Goal: Task Accomplishment & Management: Manage account settings

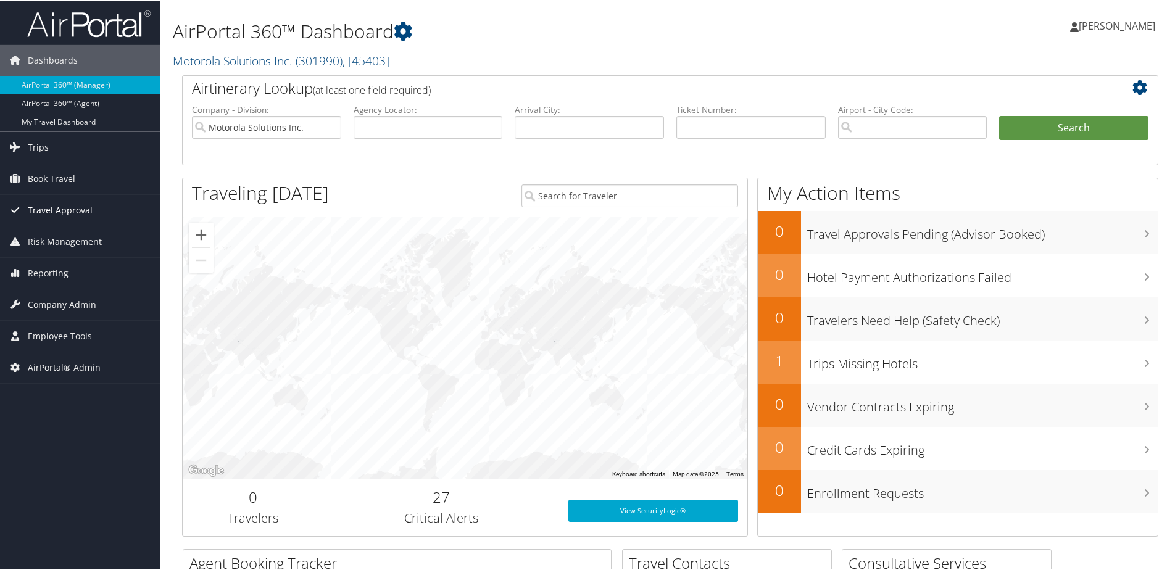
click at [46, 206] on span "Travel Approval" at bounding box center [60, 209] width 65 height 31
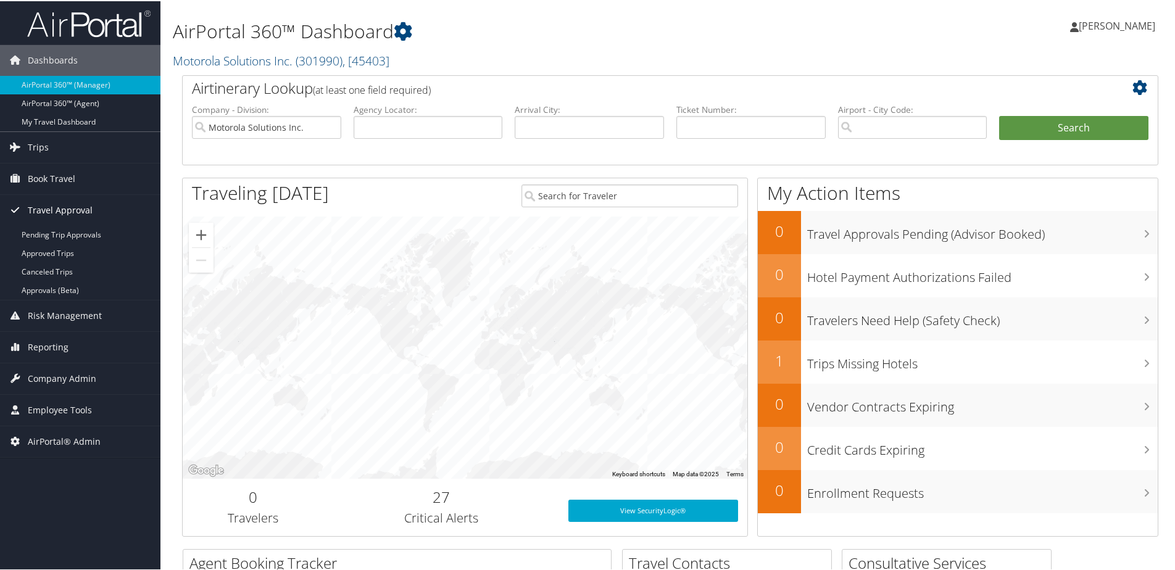
click at [48, 206] on span "Travel Approval" at bounding box center [60, 209] width 65 height 31
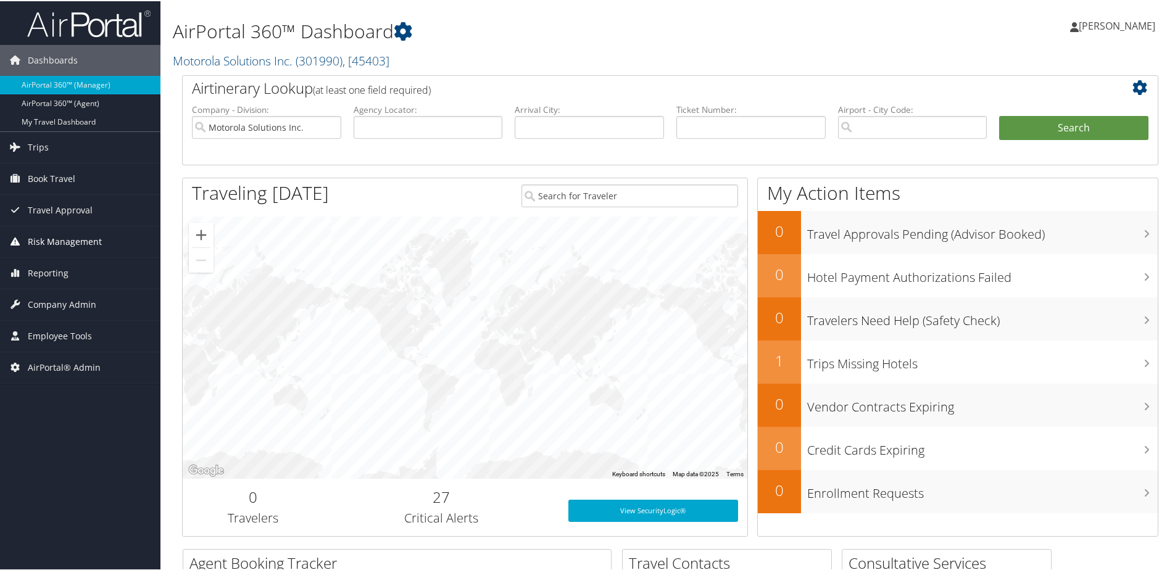
click at [50, 244] on span "Risk Management" at bounding box center [65, 240] width 74 height 31
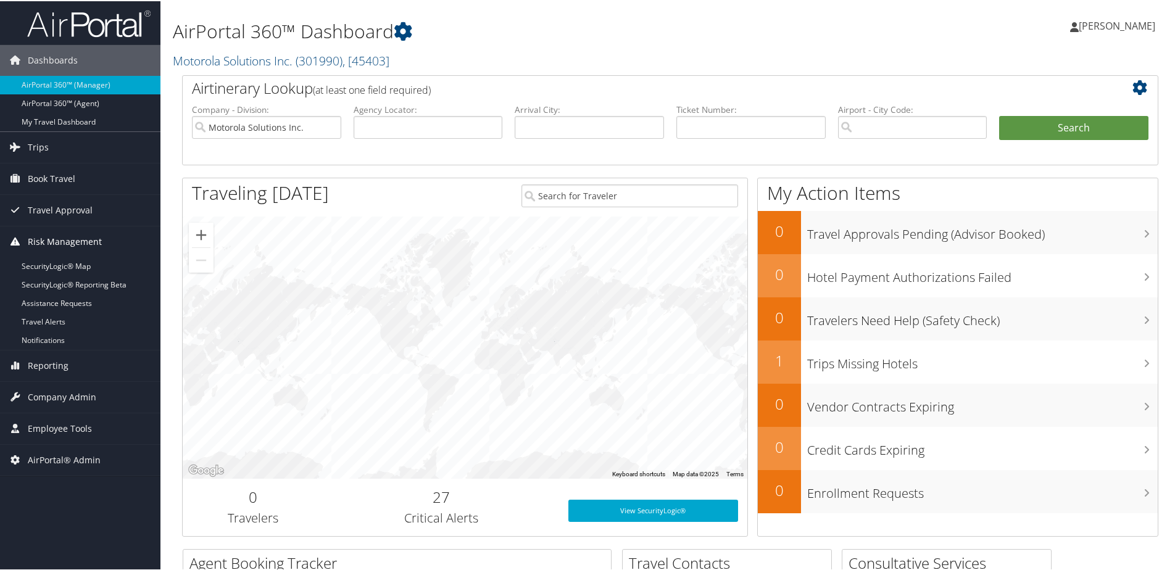
click at [57, 240] on span "Risk Management" at bounding box center [65, 240] width 74 height 31
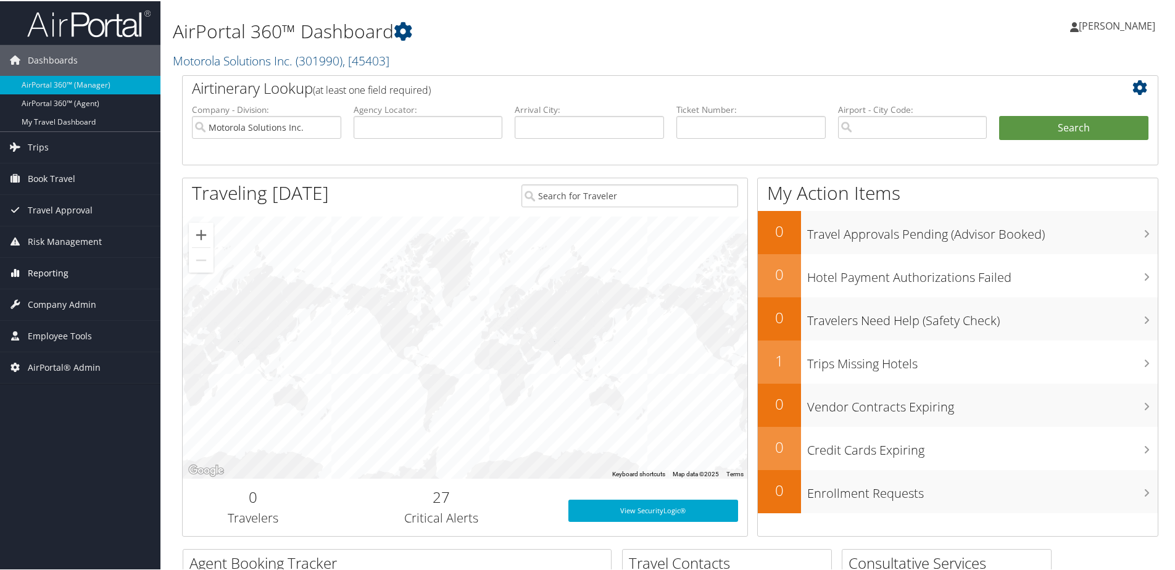
click at [42, 272] on span "Reporting" at bounding box center [48, 272] width 41 height 31
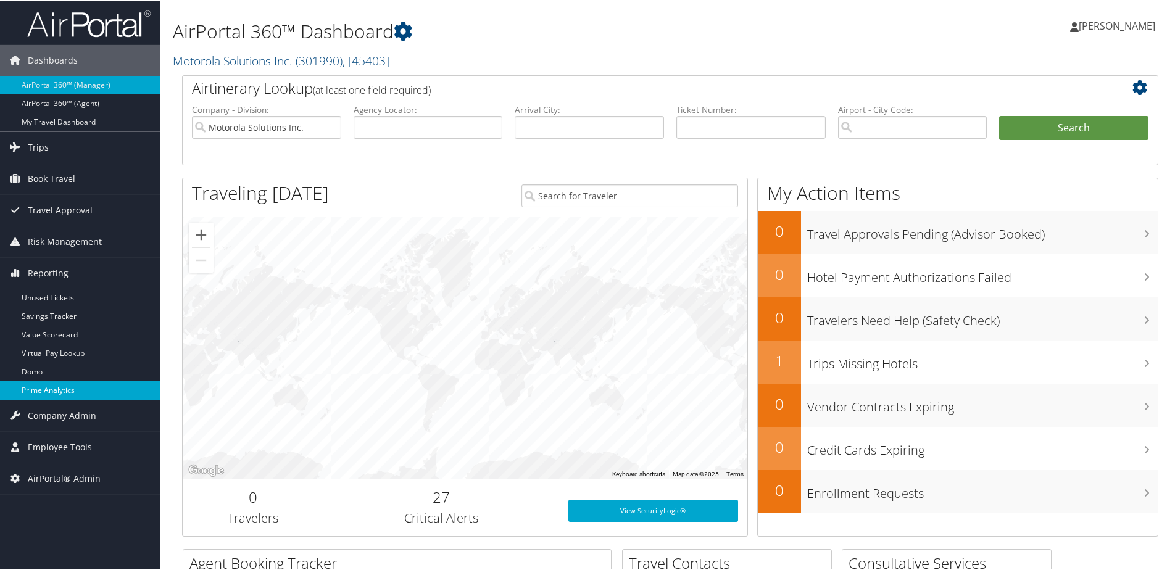
click at [52, 397] on link "Prime Analytics" at bounding box center [80, 389] width 161 height 19
click at [229, 56] on link "Motorola Solutions Inc. ( 301990 ) , [ 45403 ]" at bounding box center [281, 59] width 217 height 17
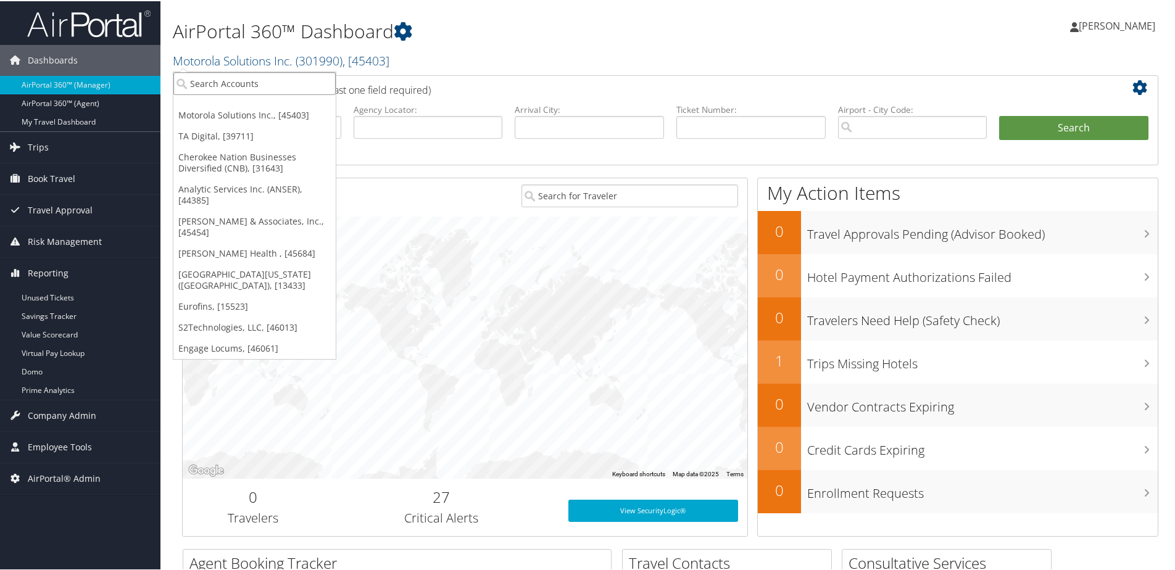
click at [221, 81] on input "search" at bounding box center [254, 82] width 162 height 23
type input "Dese"
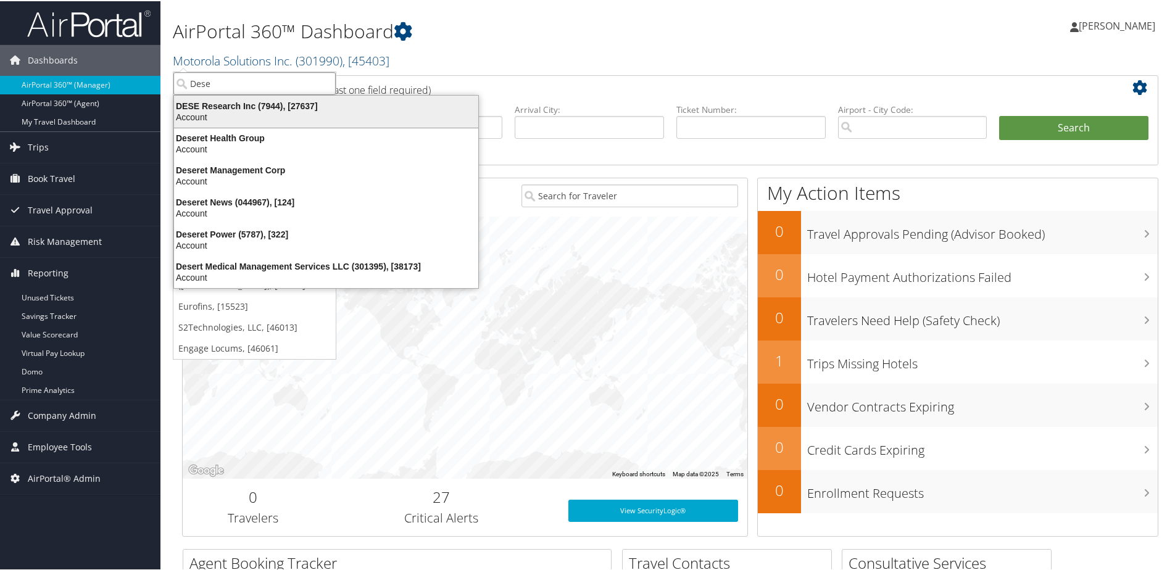
click at [230, 104] on div "DESE Research Inc (7944), [27637]" at bounding box center [326, 104] width 319 height 11
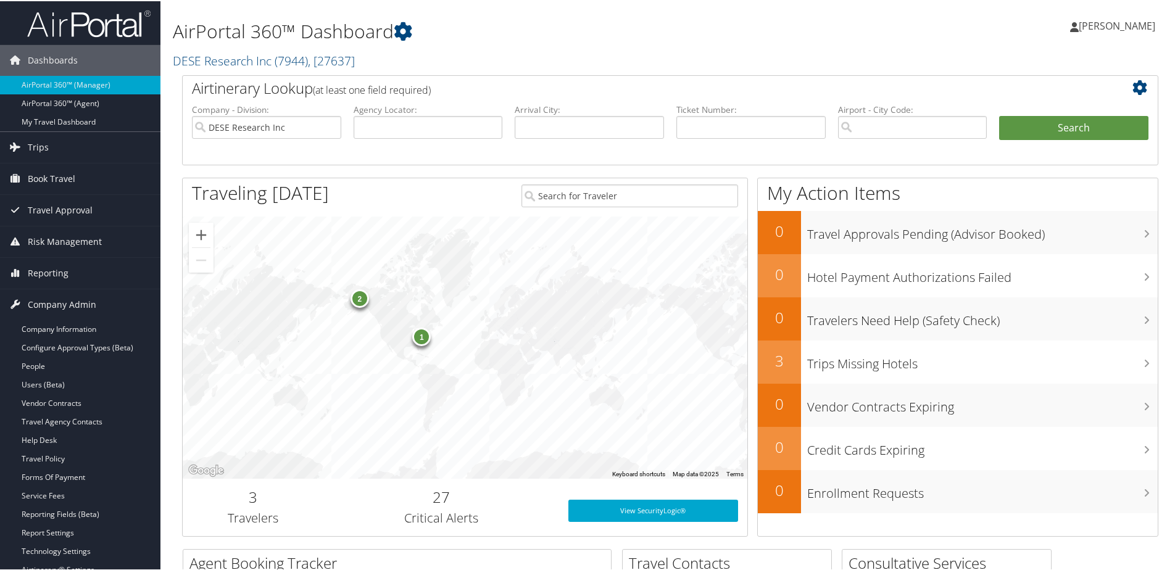
click at [30, 361] on link "People" at bounding box center [80, 365] width 161 height 19
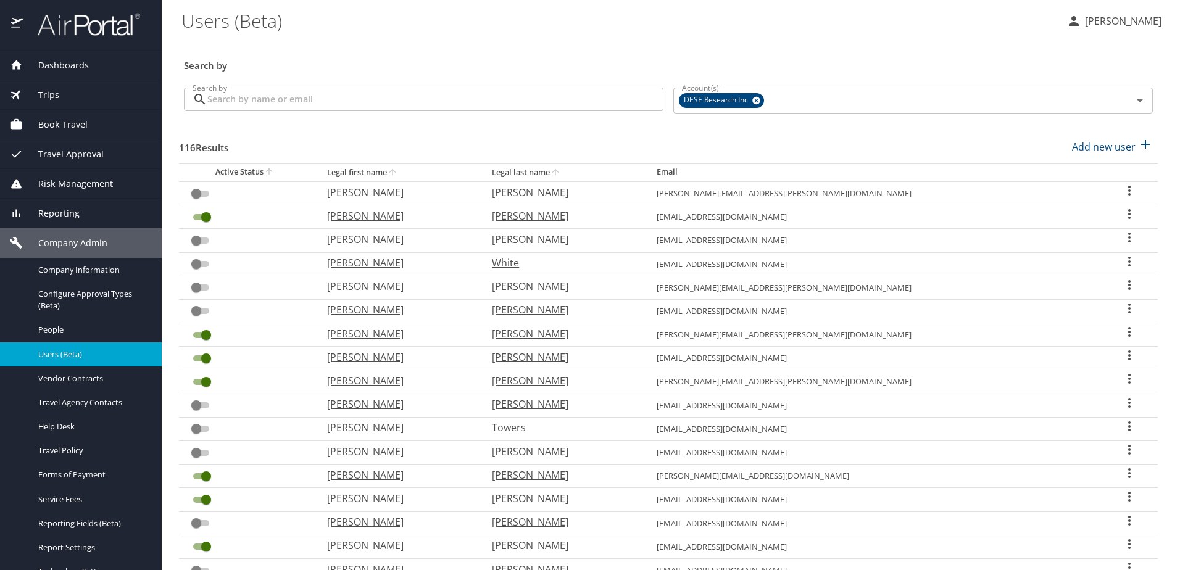
click at [232, 102] on input "Search by" at bounding box center [435, 99] width 456 height 23
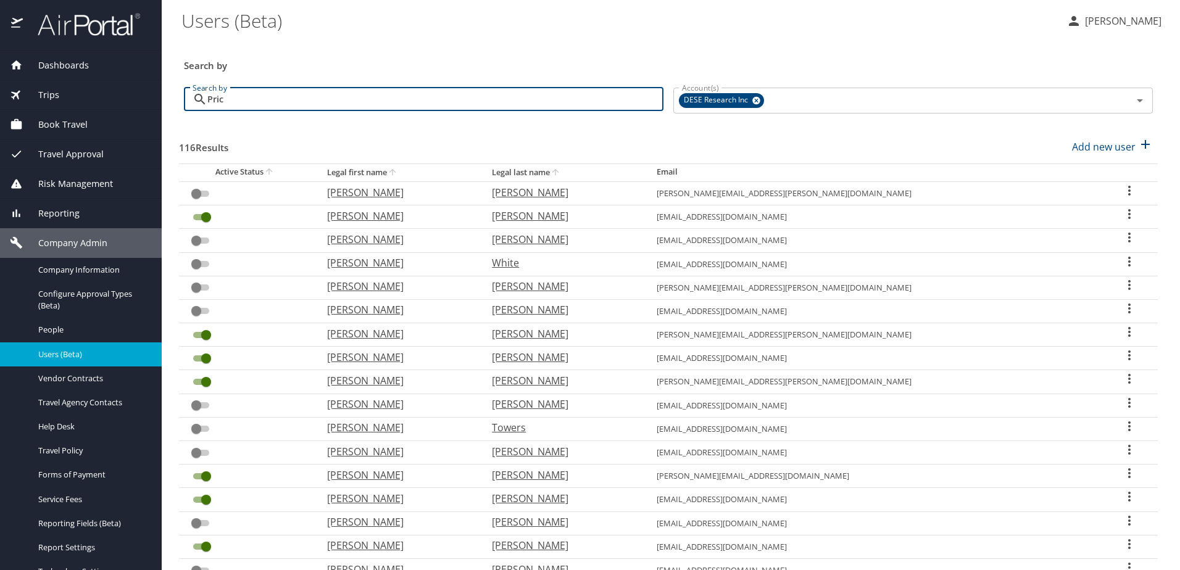
type input "Price"
checkbox input "false"
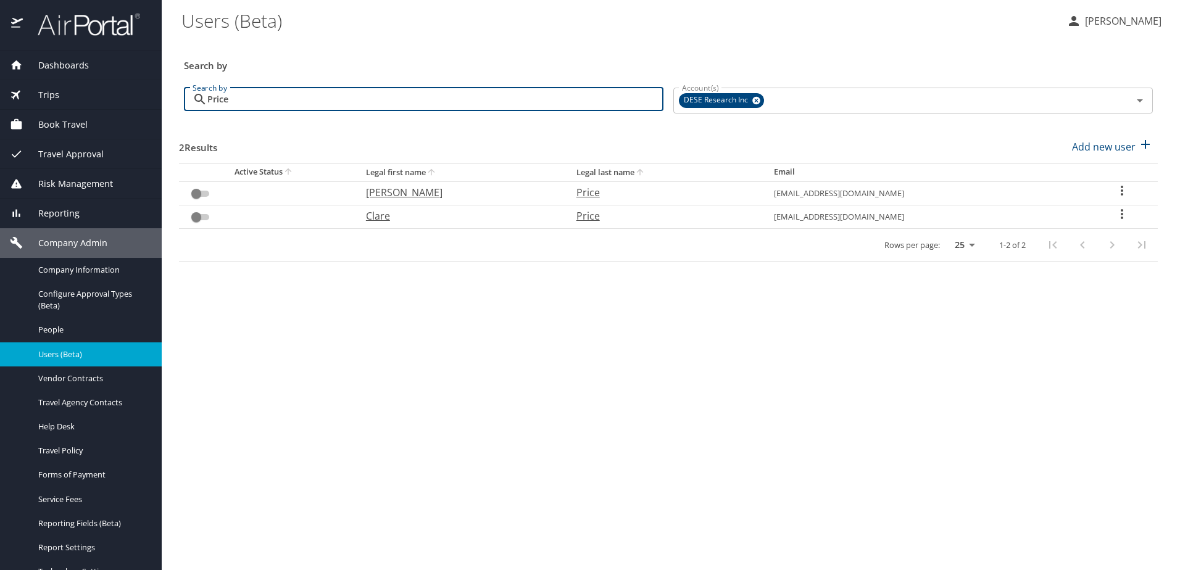
type input "Price"
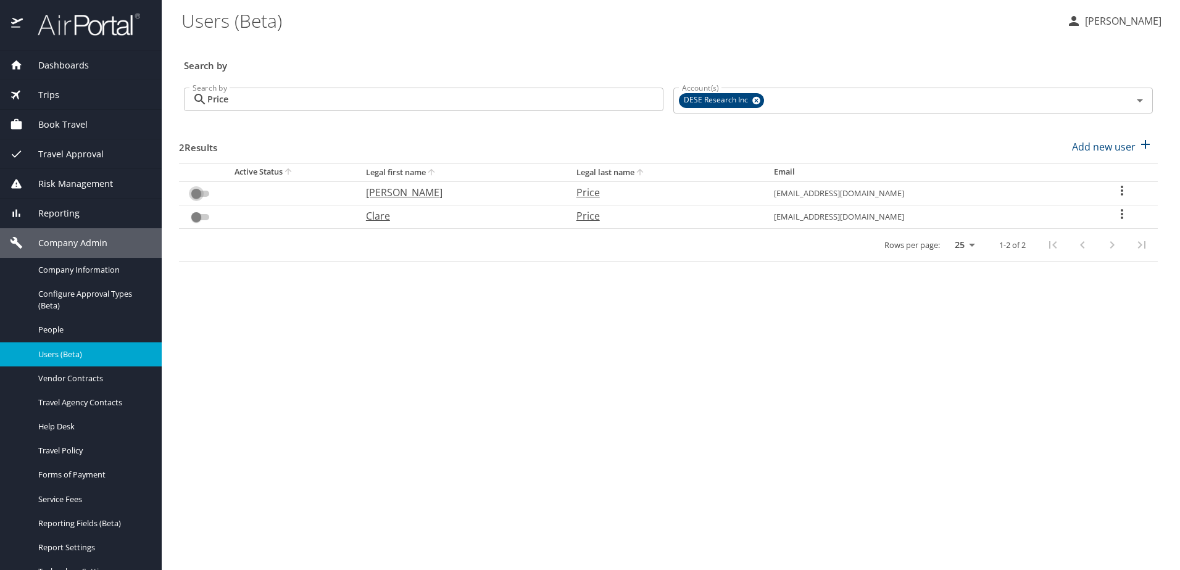
click at [209, 193] on input "User Search Table" at bounding box center [196, 193] width 44 height 15
checkbox input "false"
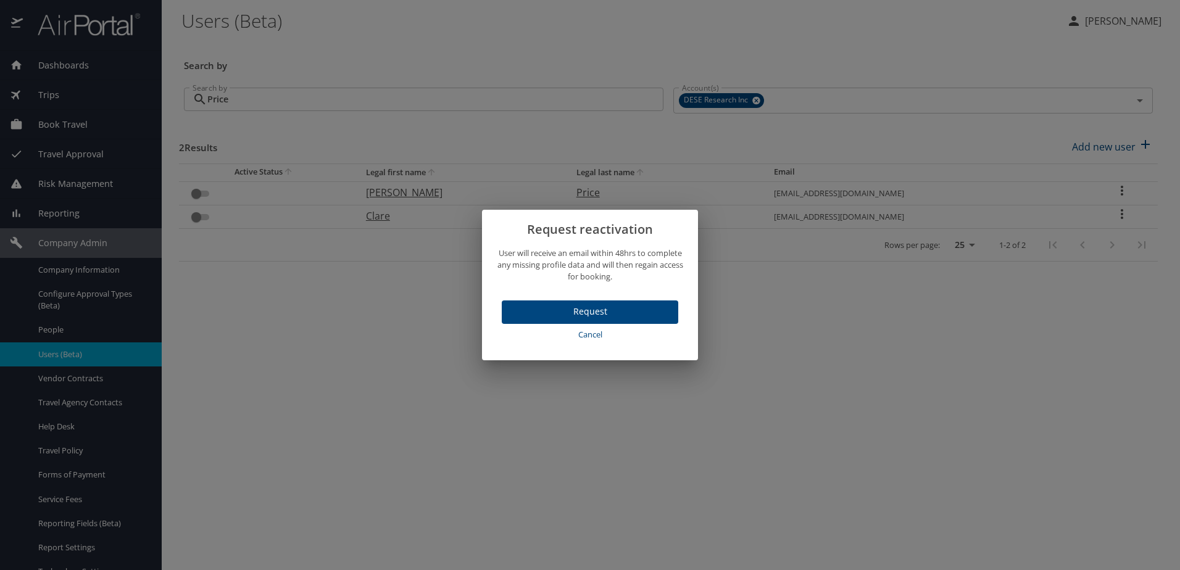
click at [570, 320] on button "Request" at bounding box center [590, 313] width 177 height 24
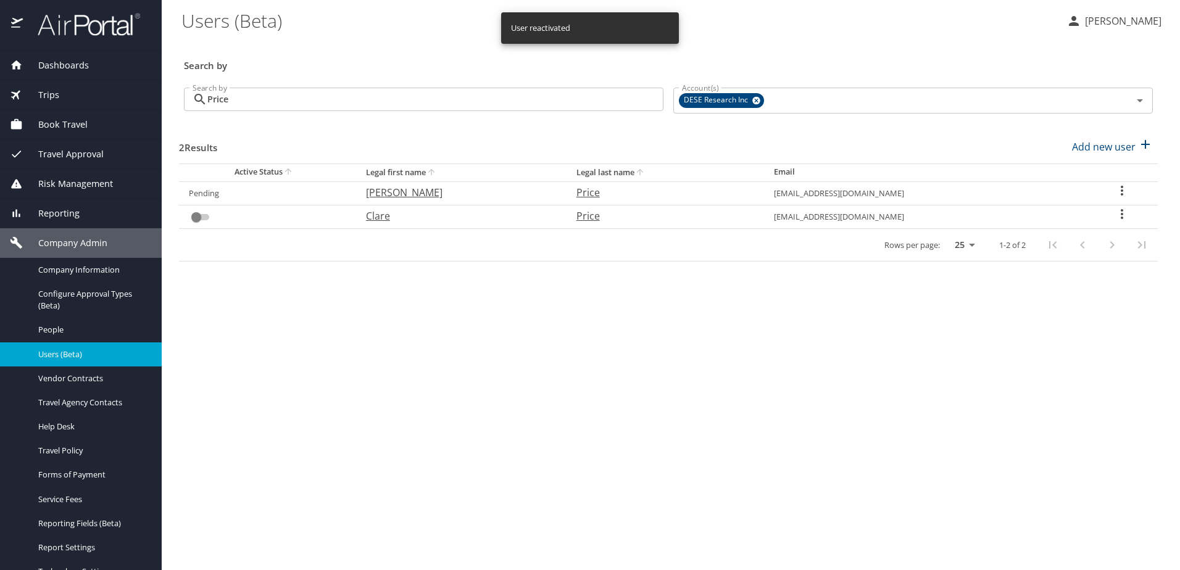
click at [61, 148] on span "Travel Approval" at bounding box center [63, 155] width 81 height 14
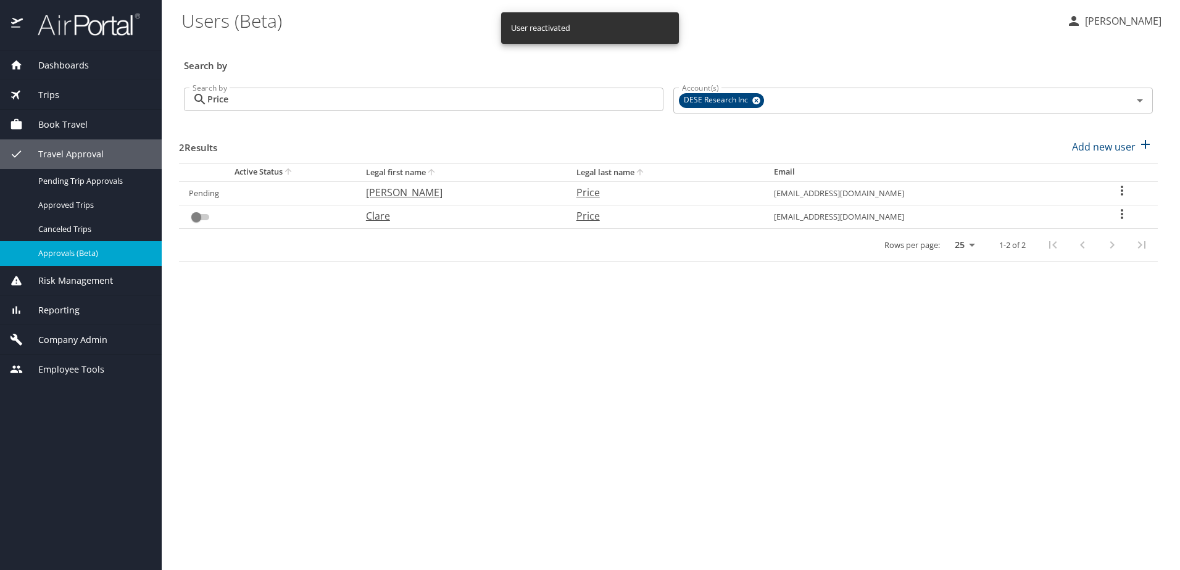
click at [59, 250] on span "Approvals (Beta)" at bounding box center [92, 254] width 109 height 12
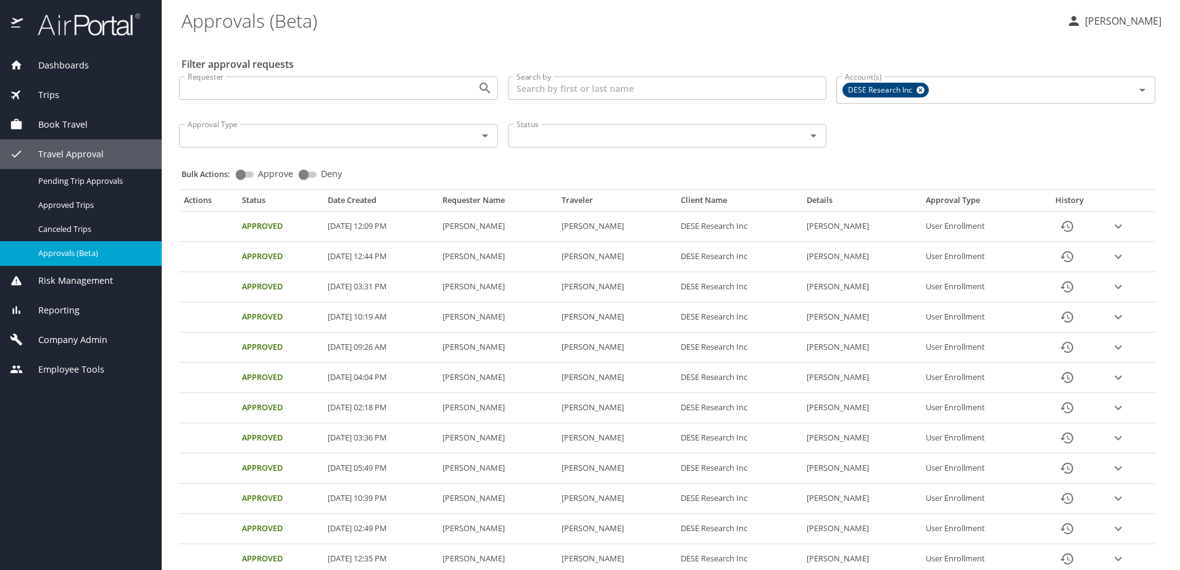
click at [59, 334] on span "Company Admin" at bounding box center [65, 340] width 85 height 14
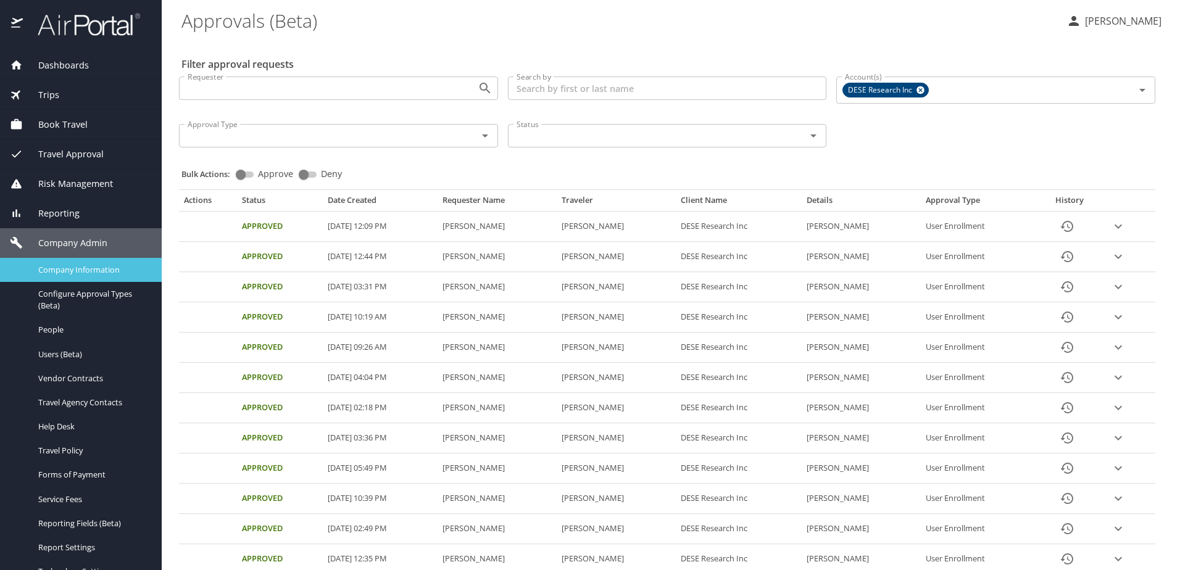
click at [55, 269] on span "Company Information" at bounding box center [92, 270] width 109 height 12
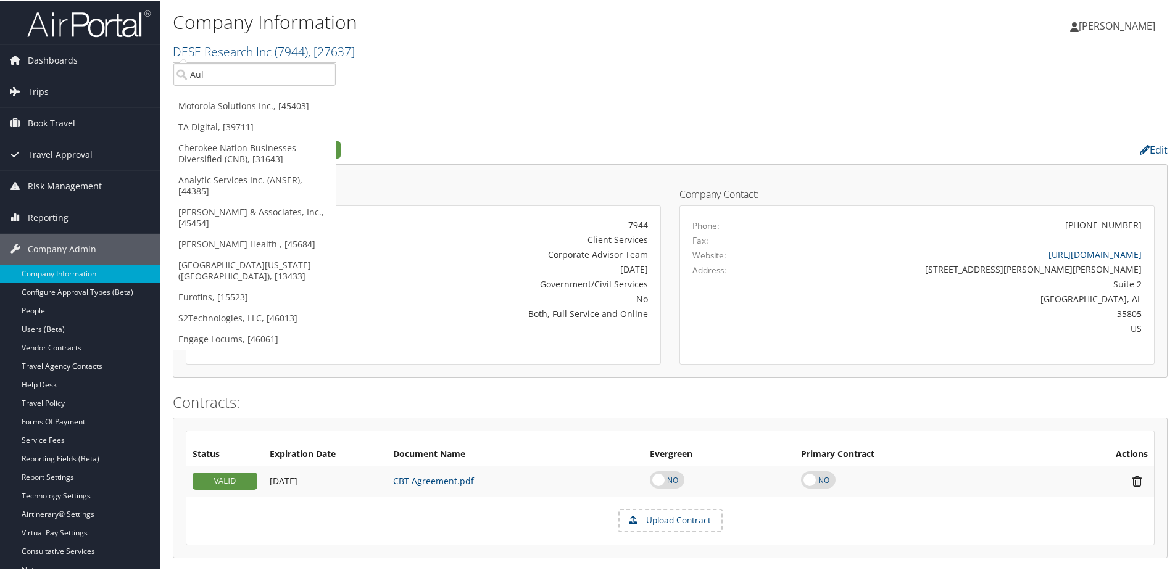
type input "[PERSON_NAME]"
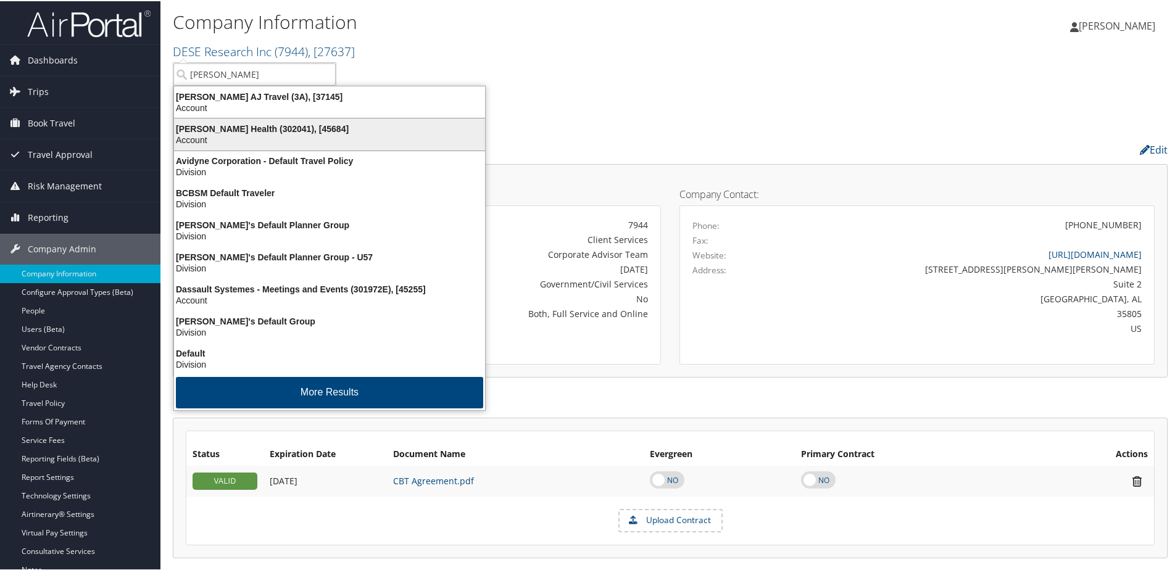
click at [232, 125] on div "Aultman Health (302041), [45684]" at bounding box center [330, 127] width 326 height 11
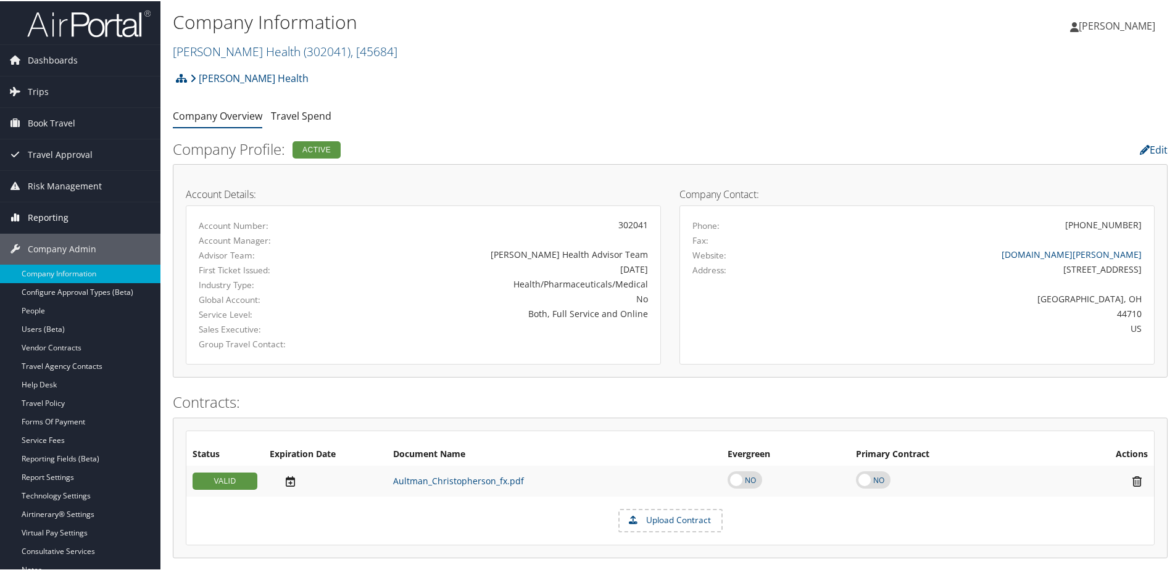
click at [46, 216] on span "Reporting" at bounding box center [48, 216] width 41 height 31
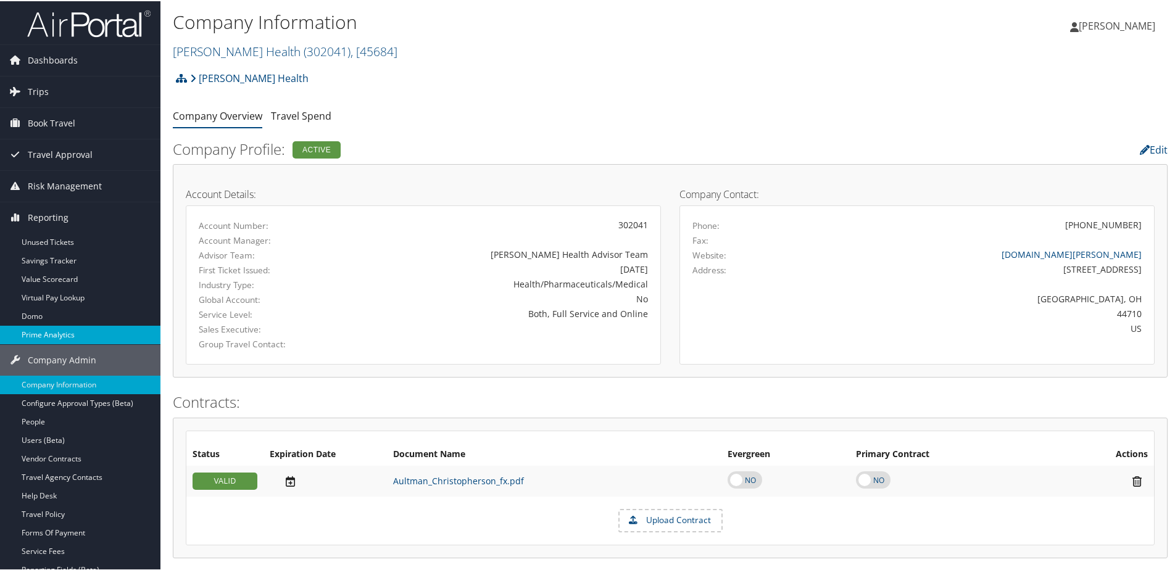
click at [40, 339] on link "Prime Analytics" at bounding box center [80, 334] width 161 height 19
click at [233, 48] on link "Aultman Health ( 302041 ) , [ 45684 ]" at bounding box center [285, 50] width 225 height 17
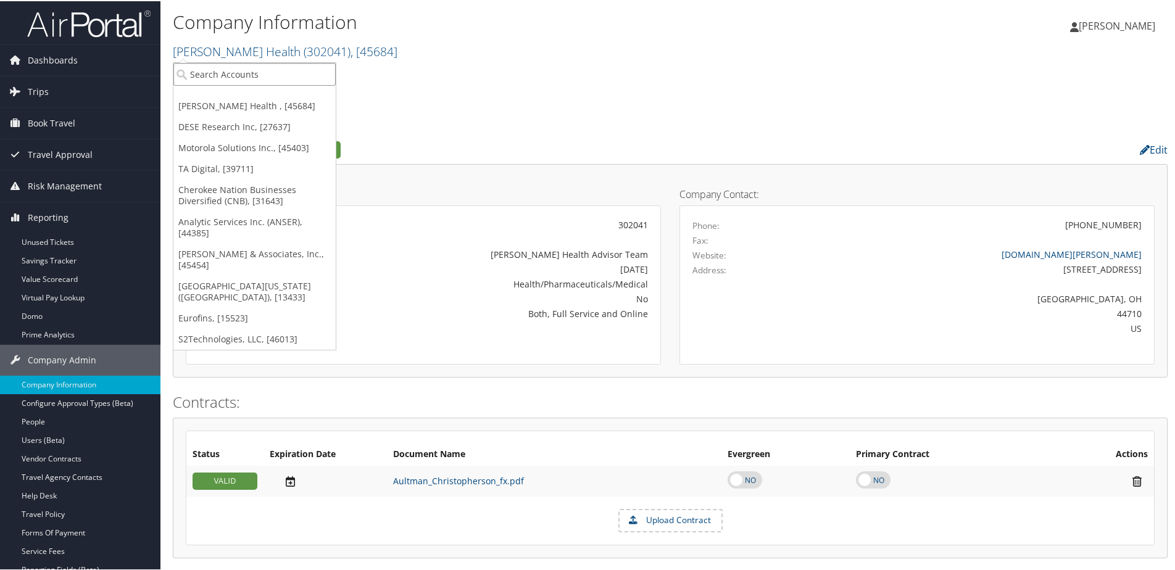
click at [202, 80] on input "search" at bounding box center [254, 73] width 162 height 23
type input "Roush"
click at [257, 94] on div "Roush Consolidated (2394), [41402]" at bounding box center [268, 95] width 202 height 11
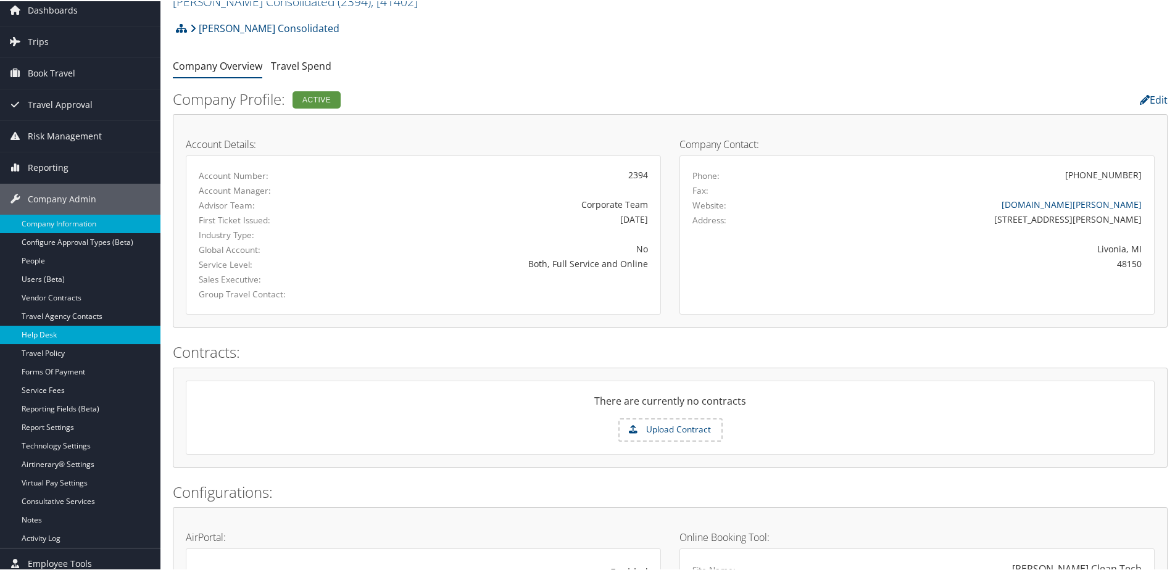
scroll to position [49, 0]
click at [51, 161] on span "Reporting" at bounding box center [48, 167] width 41 height 31
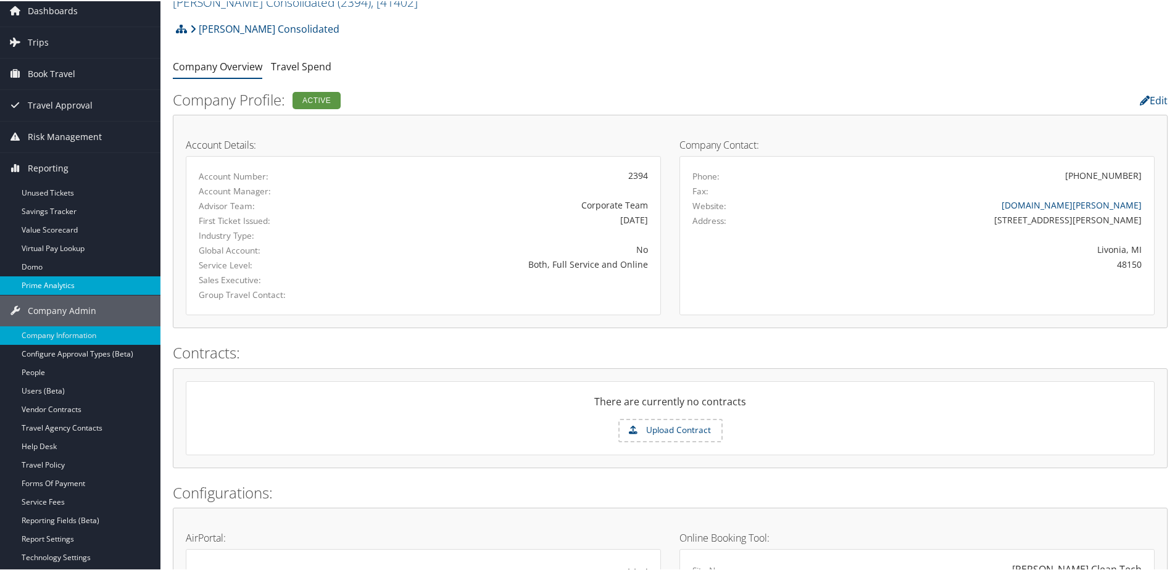
click at [46, 285] on link "Prime Analytics" at bounding box center [80, 284] width 161 height 19
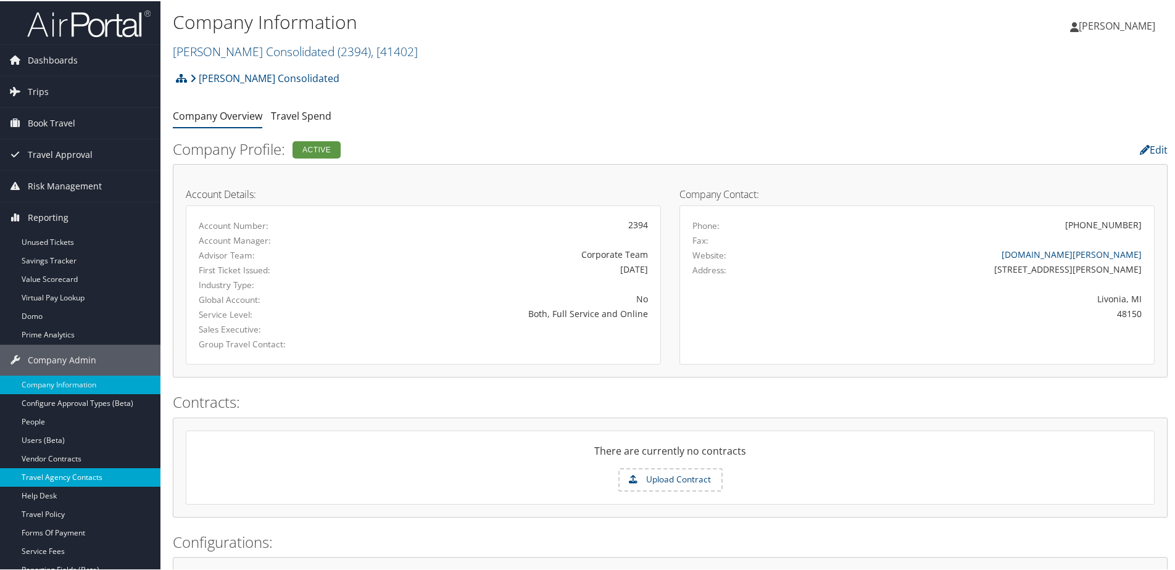
click at [44, 480] on link "Travel Agency Contacts" at bounding box center [80, 476] width 161 height 19
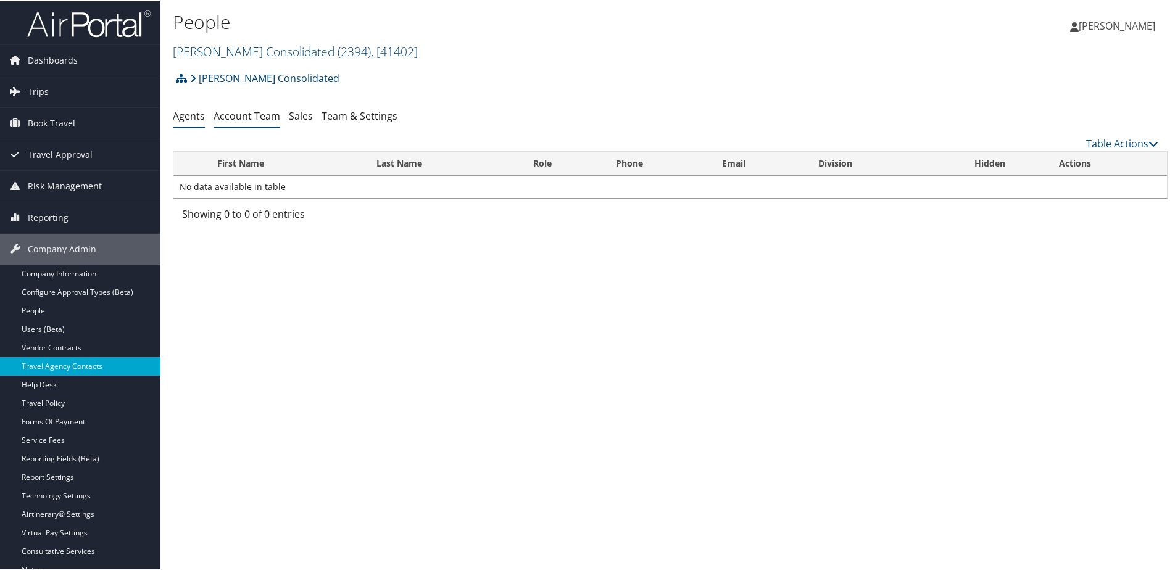
click at [254, 112] on link "Account Team" at bounding box center [247, 115] width 67 height 14
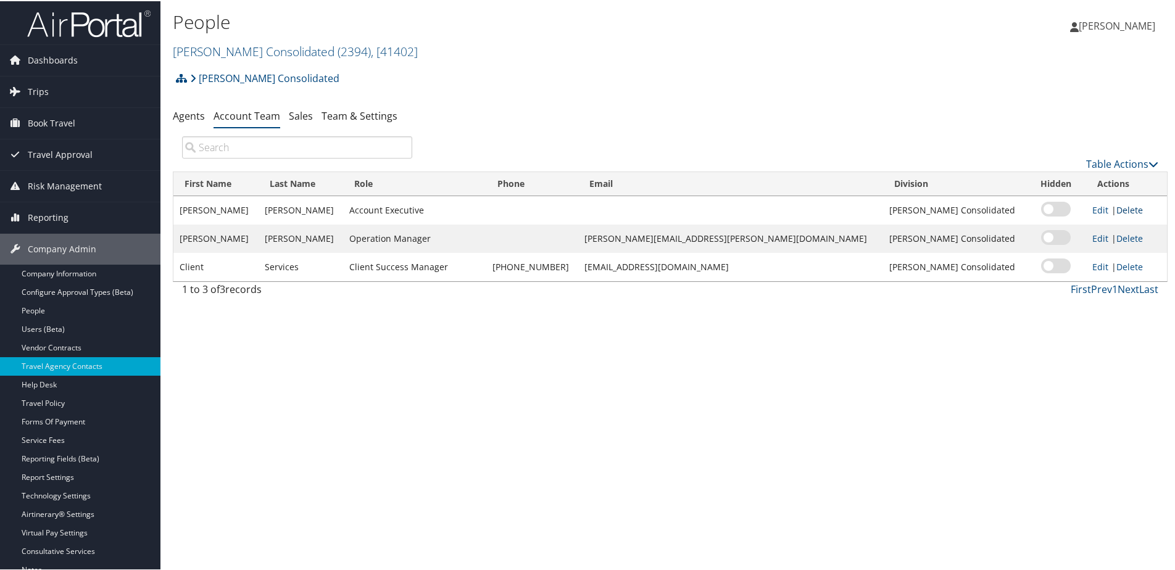
click at [1117, 207] on link "Delete" at bounding box center [1130, 209] width 27 height 12
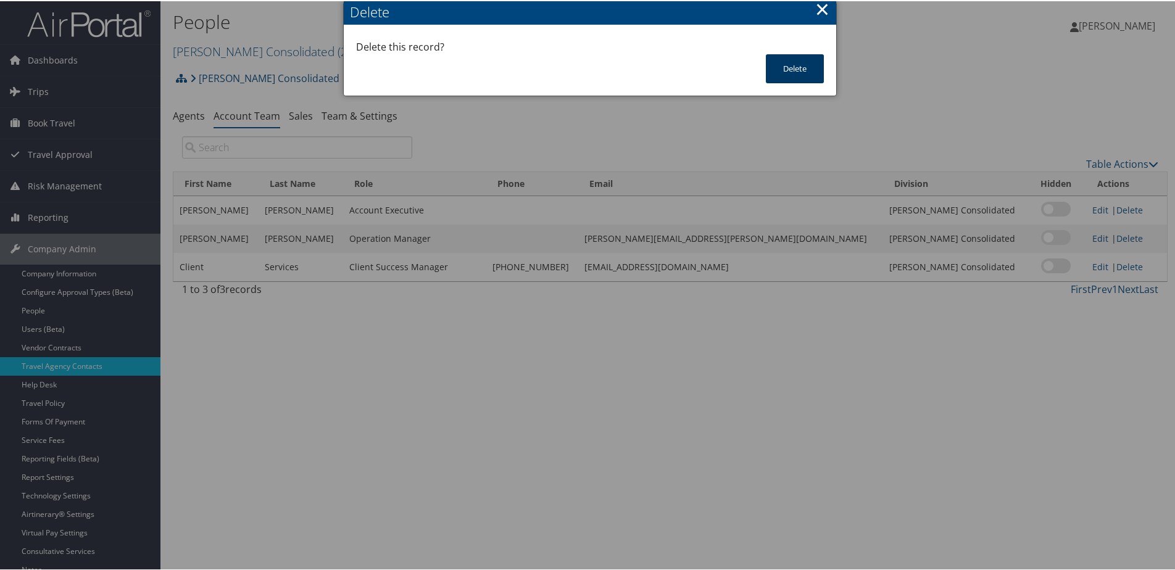
click at [796, 73] on button "Delete" at bounding box center [795, 67] width 58 height 29
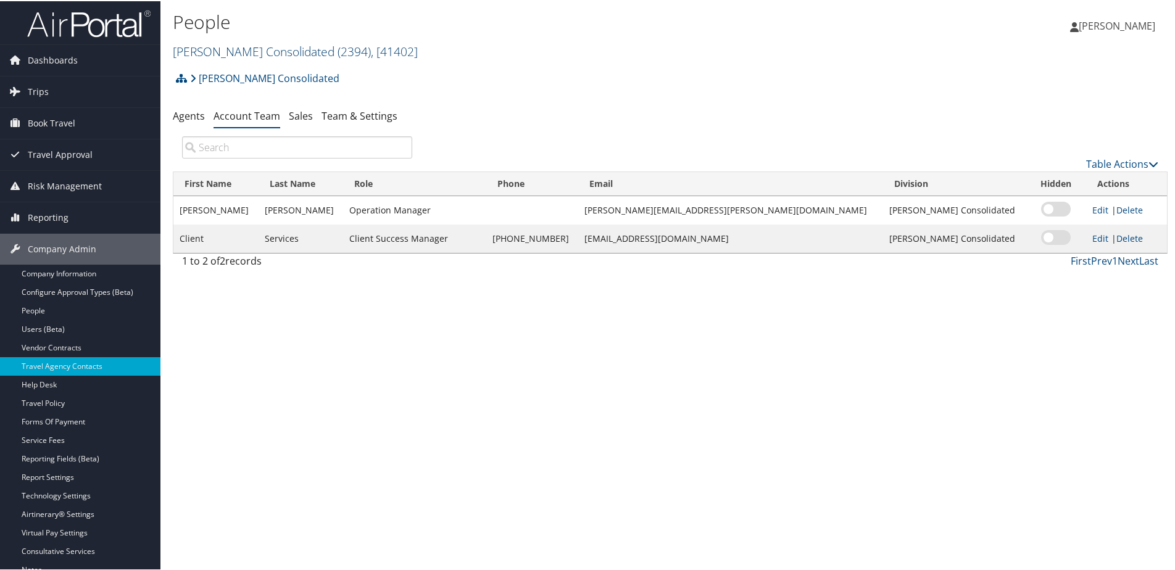
click at [219, 53] on link "Roush Consolidated ( 2394 ) , [ 41402 ]" at bounding box center [295, 50] width 245 height 17
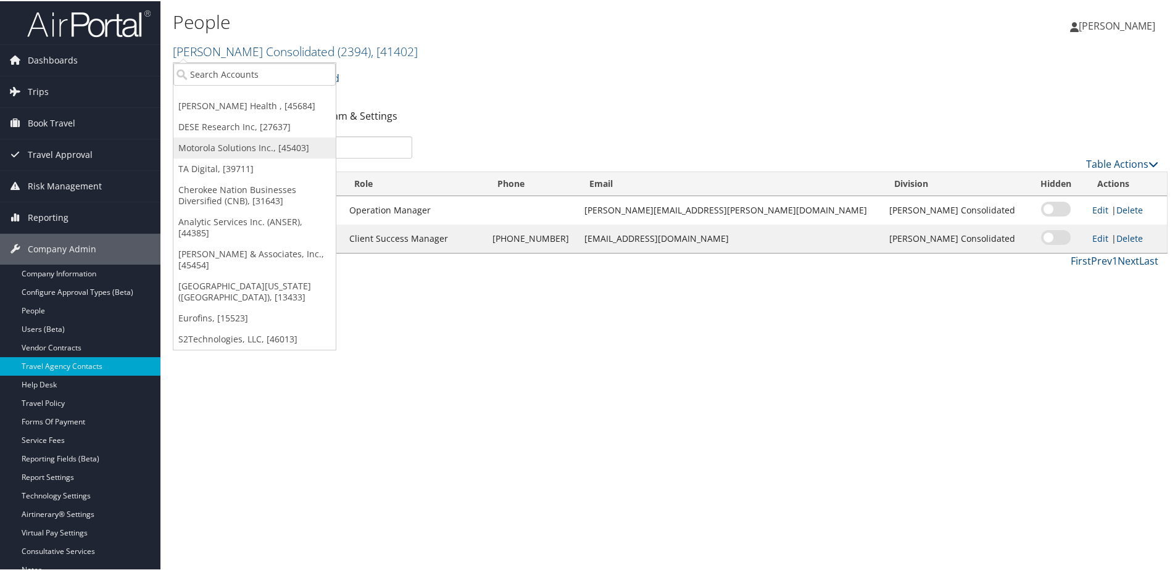
click at [220, 141] on link "Motorola Solutions Inc., [45403]" at bounding box center [254, 146] width 162 height 21
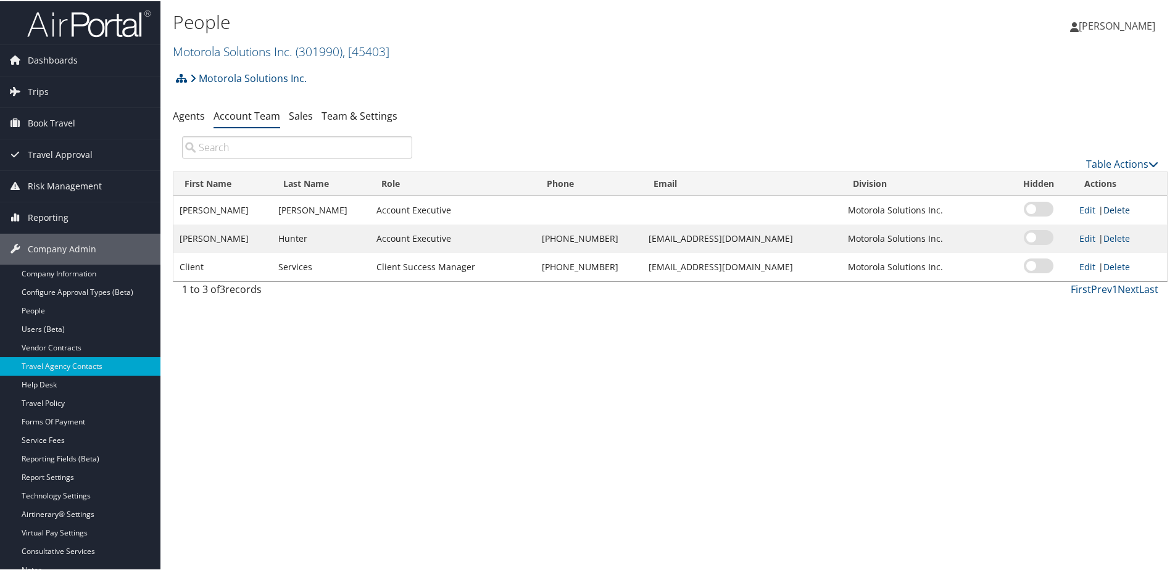
click at [1112, 212] on link "Delete" at bounding box center [1117, 209] width 27 height 12
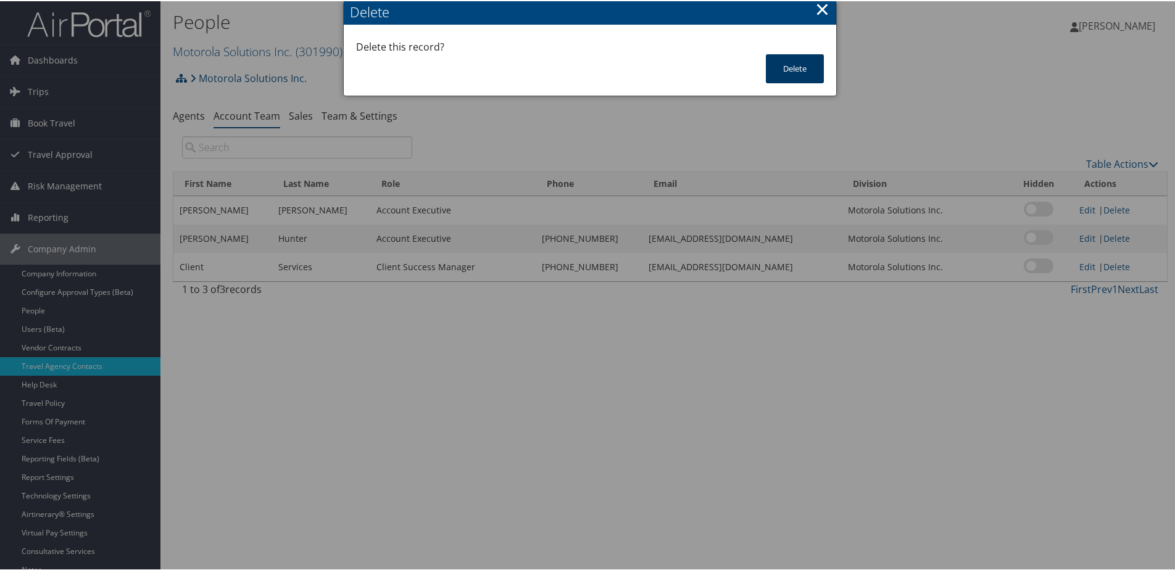
click at [800, 67] on button "Delete" at bounding box center [795, 67] width 58 height 29
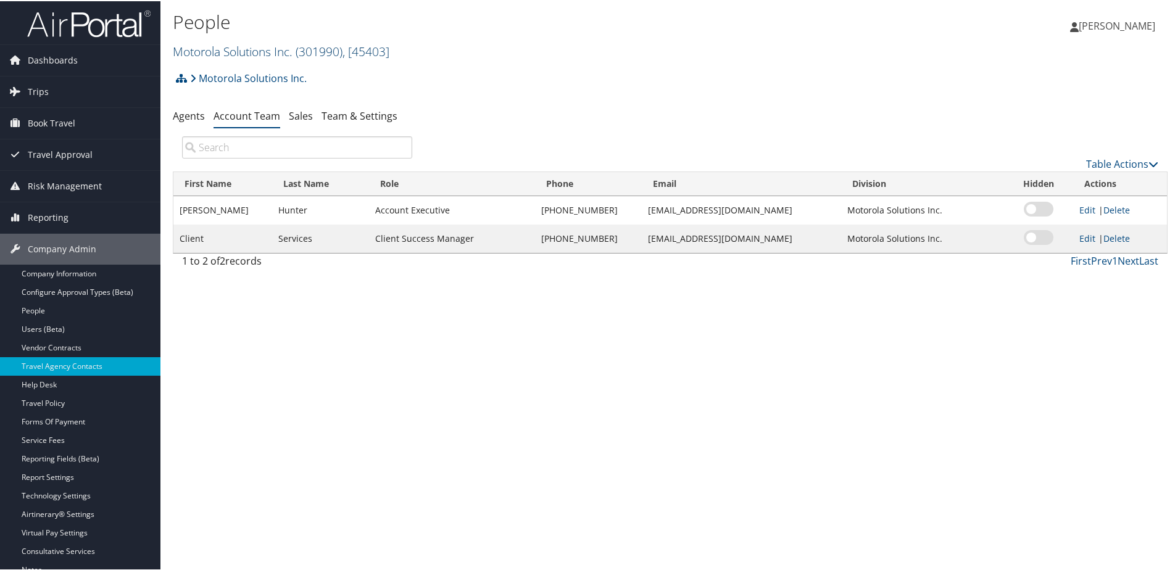
click at [233, 48] on link "Motorola Solutions Inc. ( 301990 ) , [ 45403 ]" at bounding box center [281, 50] width 217 height 17
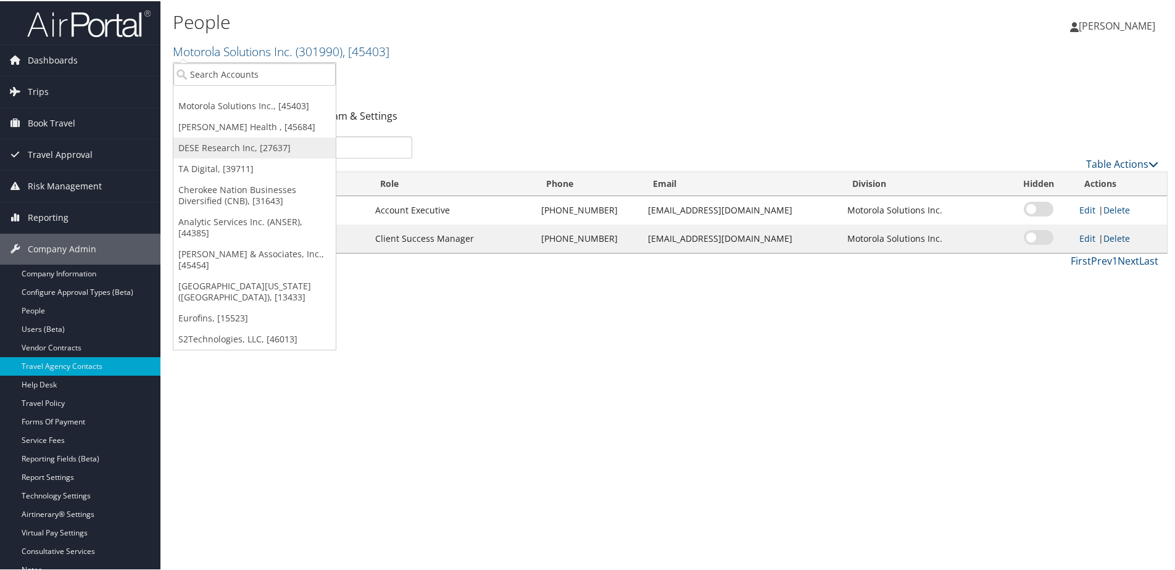
click at [236, 144] on link "DESE Research Inc, [27637]" at bounding box center [254, 146] width 162 height 21
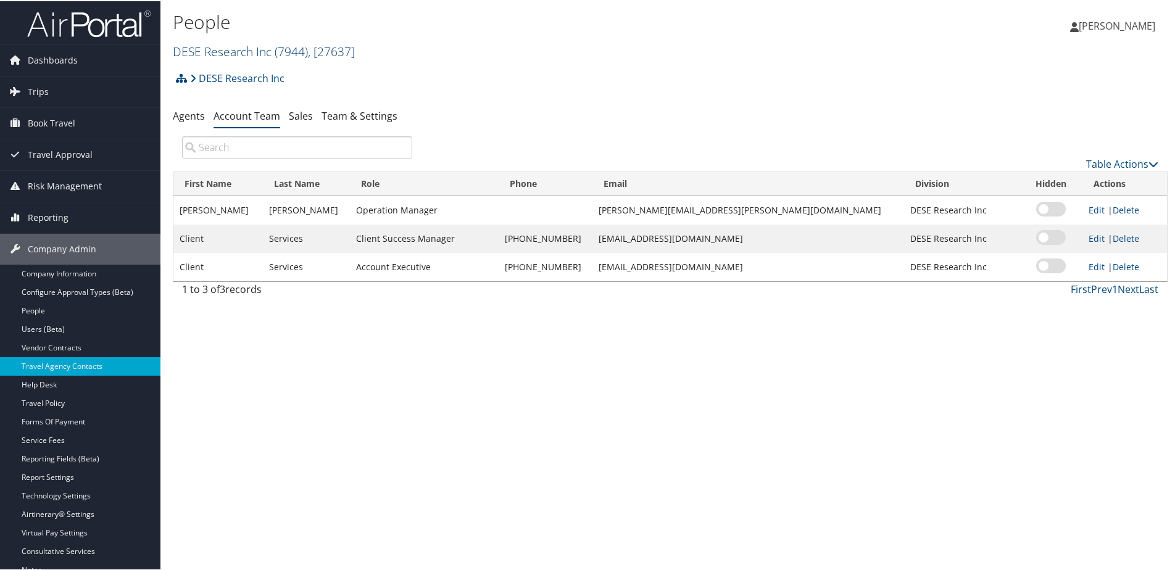
click at [209, 48] on link "DESE Research Inc ( 7944 ) , [ 27637 ]" at bounding box center [264, 50] width 182 height 17
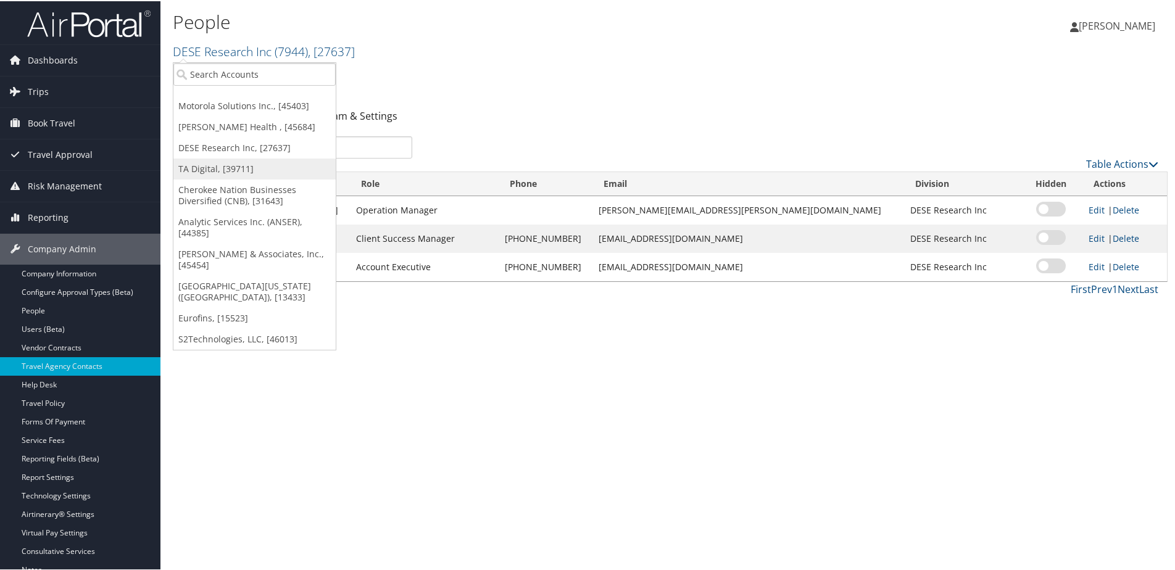
click at [228, 163] on link "TA Digital, [39711]" at bounding box center [254, 167] width 162 height 21
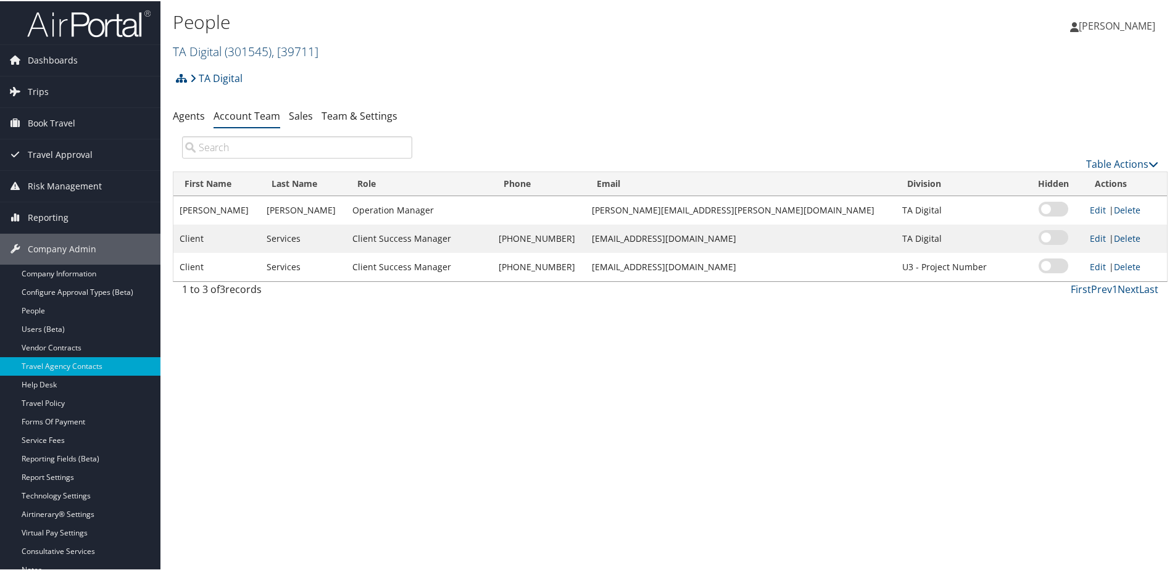
click at [201, 56] on link "TA Digital ( 301545 ) , [ 39711 ]" at bounding box center [246, 50] width 146 height 17
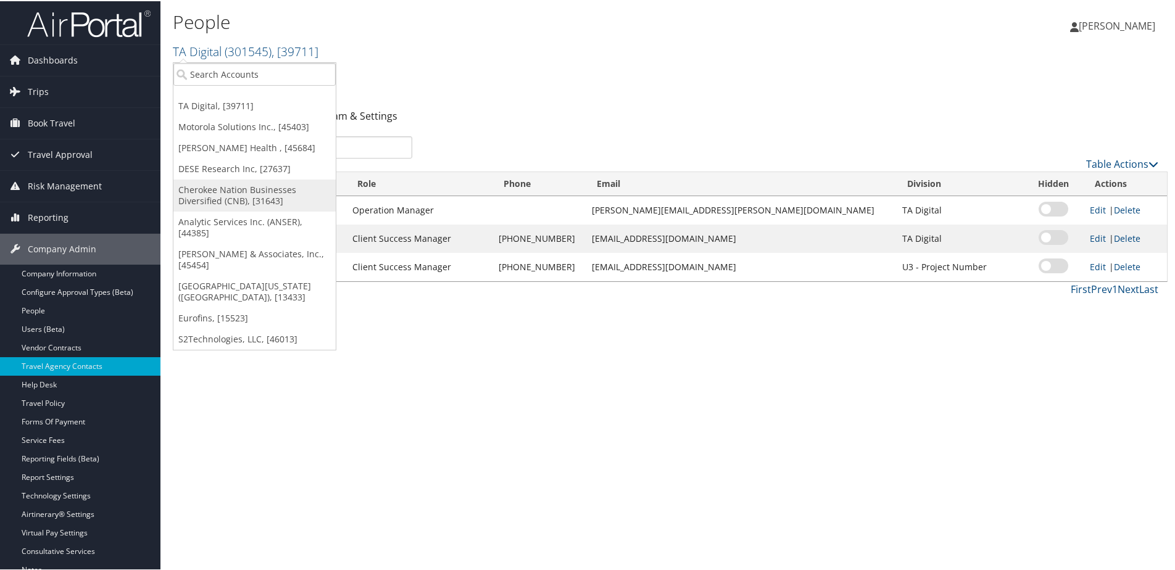
click at [246, 193] on link "Cherokee Nation Businesses Diversified (CNB), [31643]" at bounding box center [254, 194] width 162 height 32
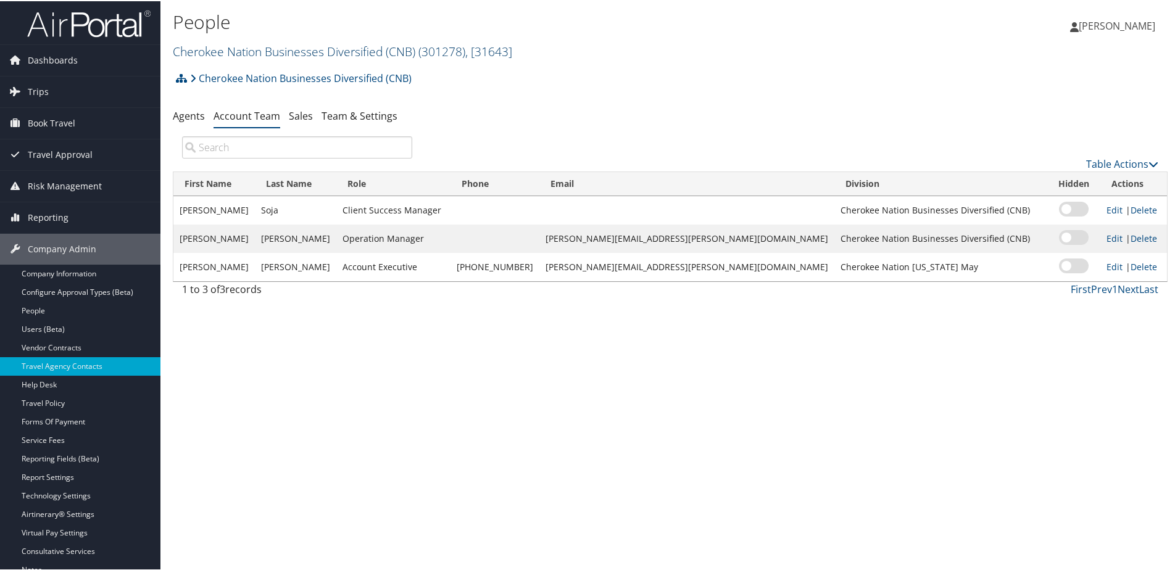
click at [251, 49] on link "Cherokee Nation Businesses Diversified (CNB) ( 301278 ) , [ 31643 ]" at bounding box center [343, 50] width 340 height 17
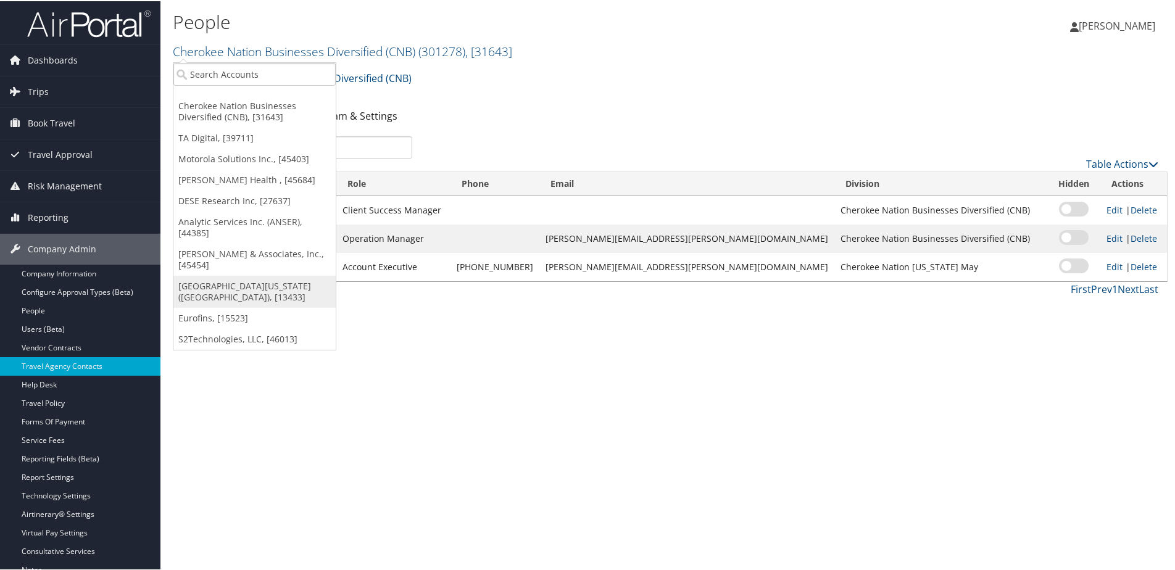
click at [240, 275] on link "[GEOGRAPHIC_DATA][US_STATE] ([GEOGRAPHIC_DATA]), [13433]" at bounding box center [254, 291] width 162 height 32
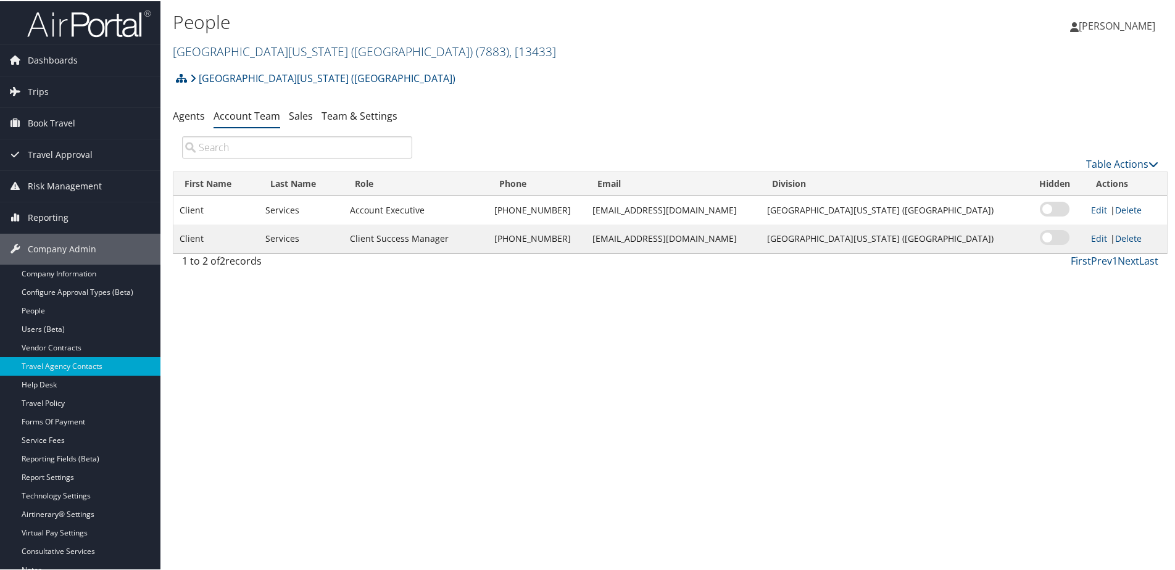
click at [241, 51] on link "[GEOGRAPHIC_DATA][US_STATE] ([GEOGRAPHIC_DATA]) ( 7883 ) , [ 13433 ]" at bounding box center [364, 50] width 383 height 17
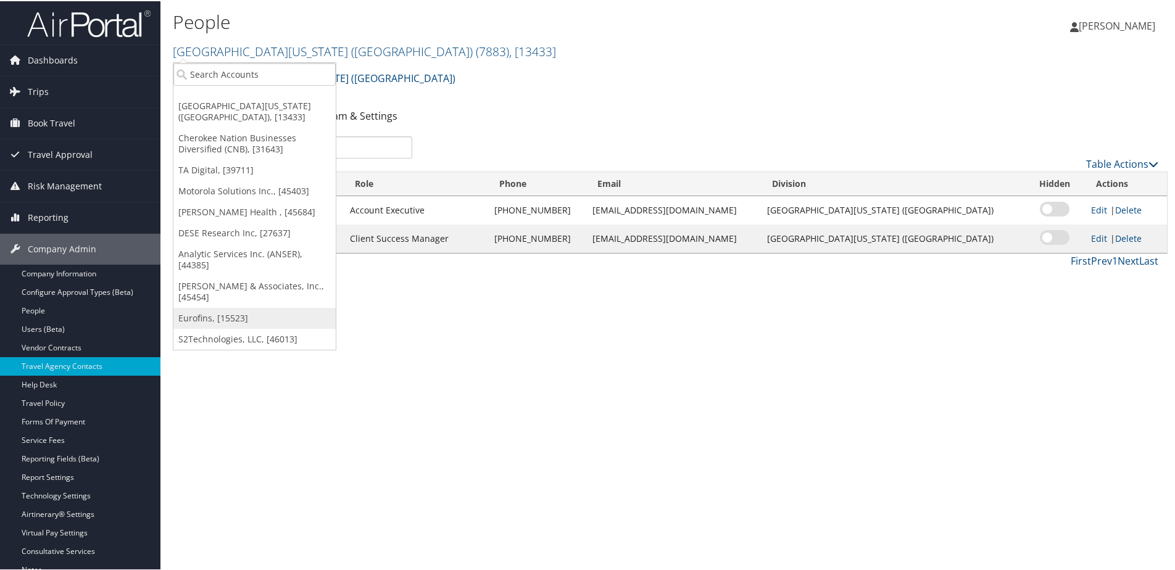
click at [228, 307] on link "Eurofins, [15523]" at bounding box center [254, 317] width 162 height 21
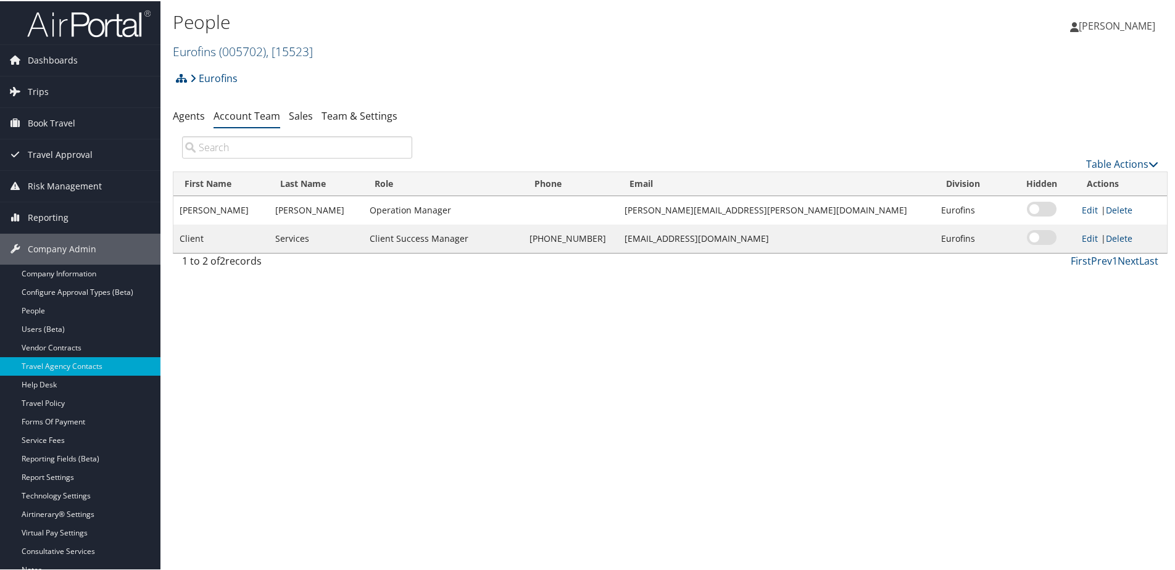
click at [222, 52] on span "( 005702 )" at bounding box center [242, 50] width 47 height 17
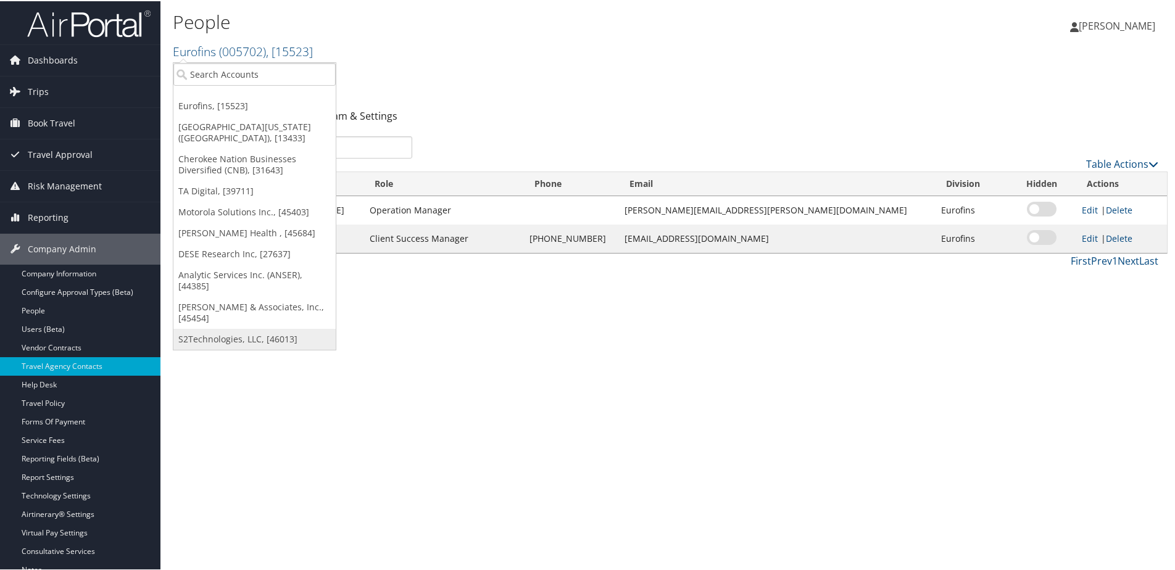
click at [217, 328] on link "S2Technologies, LLC, [46013]" at bounding box center [254, 338] width 162 height 21
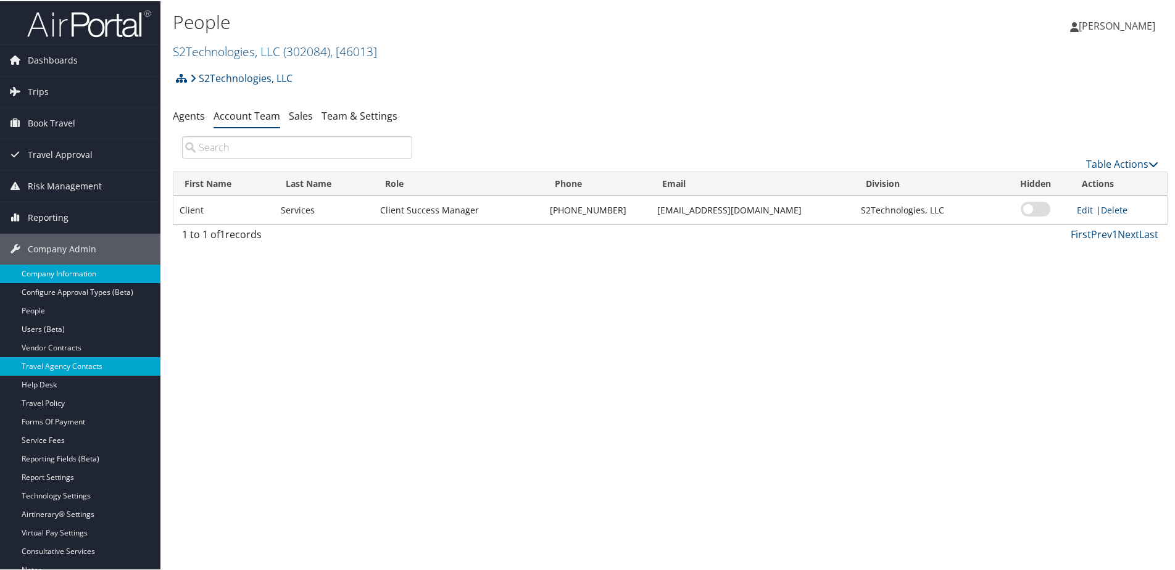
click at [62, 269] on link "Company Information" at bounding box center [80, 273] width 161 height 19
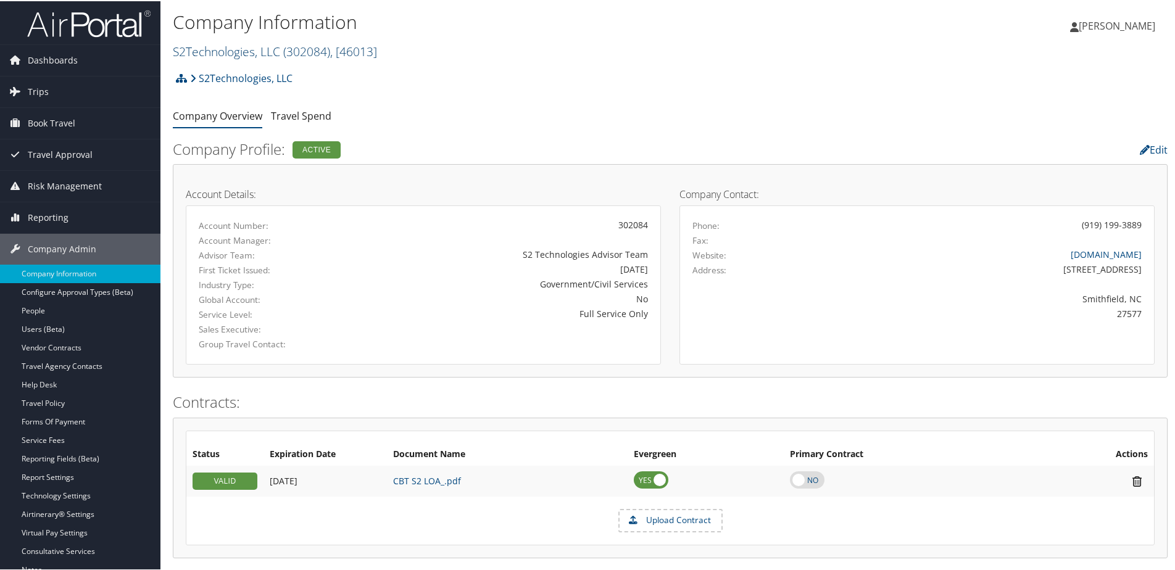
click at [222, 51] on link "S2Technologies, LLC ( 302084 ) , [ 46013 ]" at bounding box center [275, 50] width 204 height 17
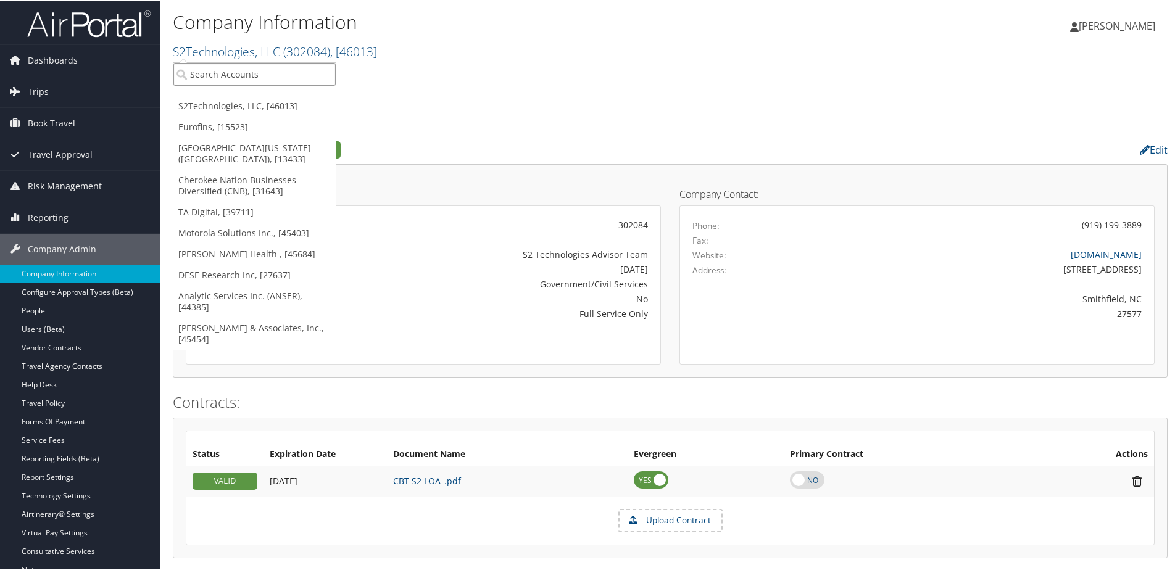
click at [221, 78] on input "search" at bounding box center [254, 73] width 162 height 23
click at [190, 78] on input "search" at bounding box center [254, 73] width 162 height 23
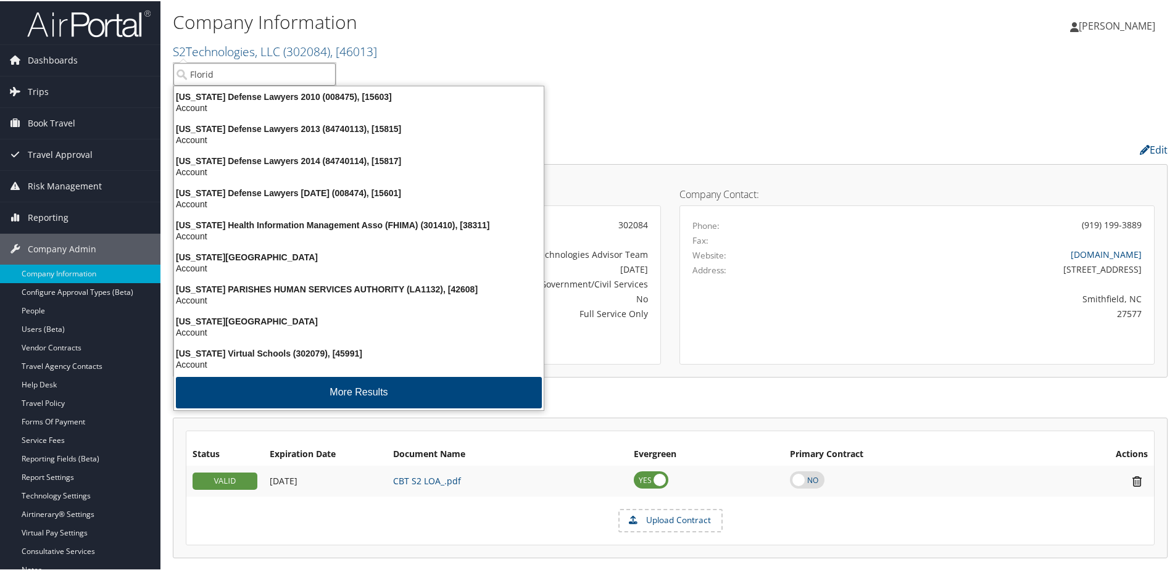
type input "Florida"
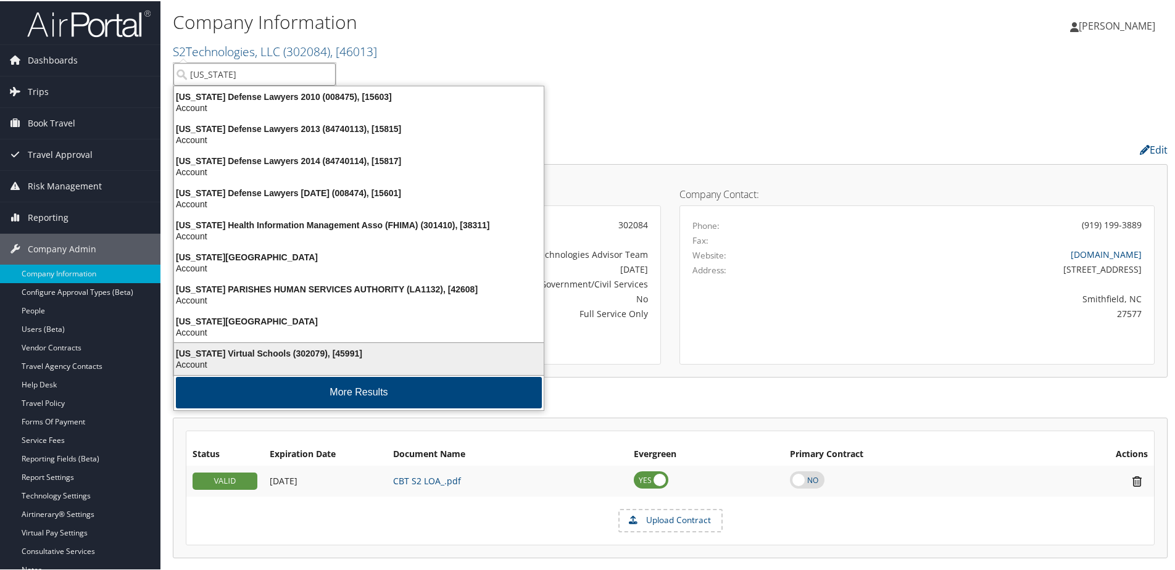
click at [240, 354] on div "Florida Virtual Schools (302079), [45991]" at bounding box center [359, 352] width 385 height 11
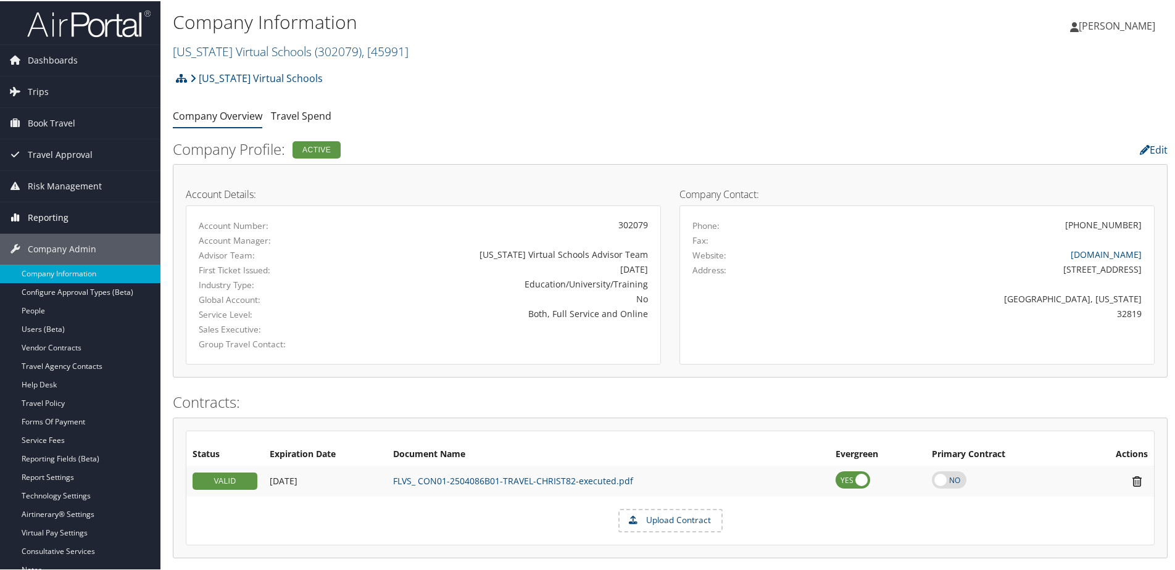
click at [42, 215] on span "Reporting" at bounding box center [48, 216] width 41 height 31
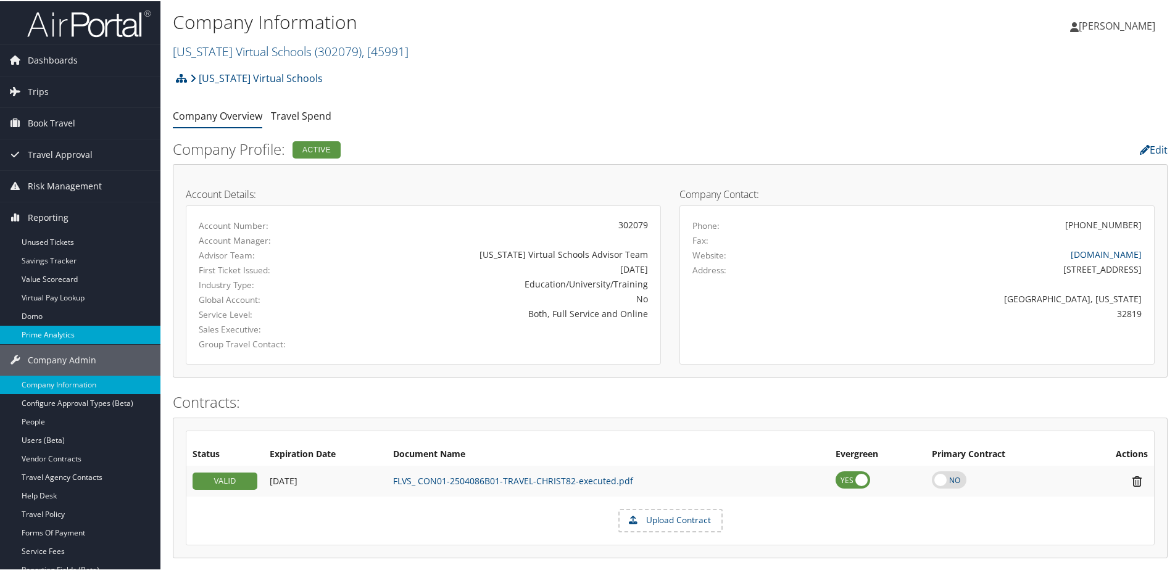
click at [59, 339] on link "Prime Analytics" at bounding box center [80, 334] width 161 height 19
click at [47, 84] on span "Trips" at bounding box center [38, 90] width 21 height 31
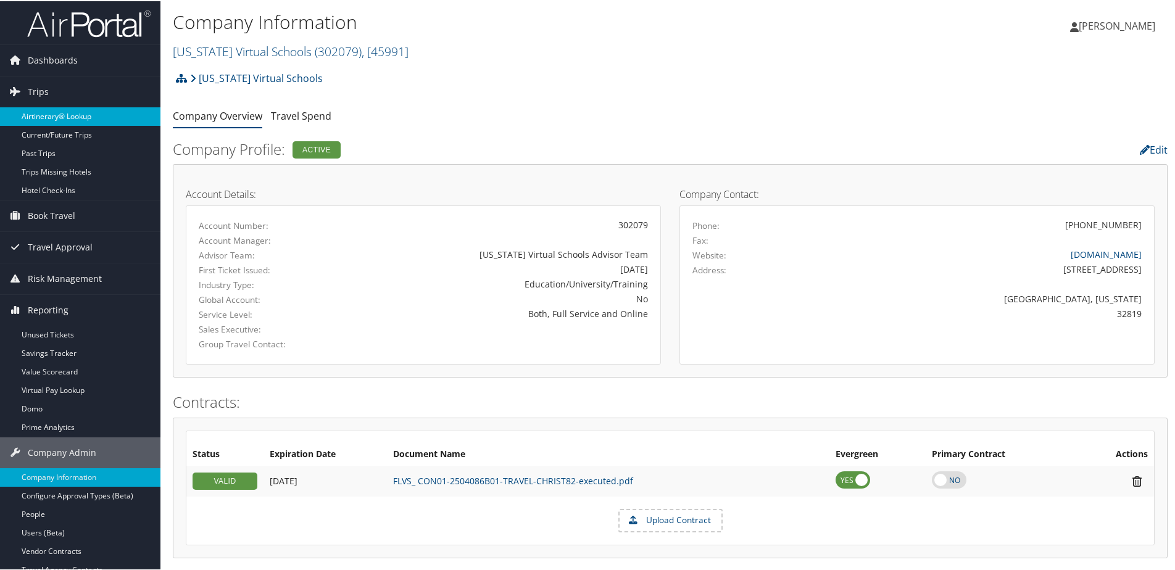
click at [46, 119] on link "Airtinerary® Lookup" at bounding box center [80, 115] width 161 height 19
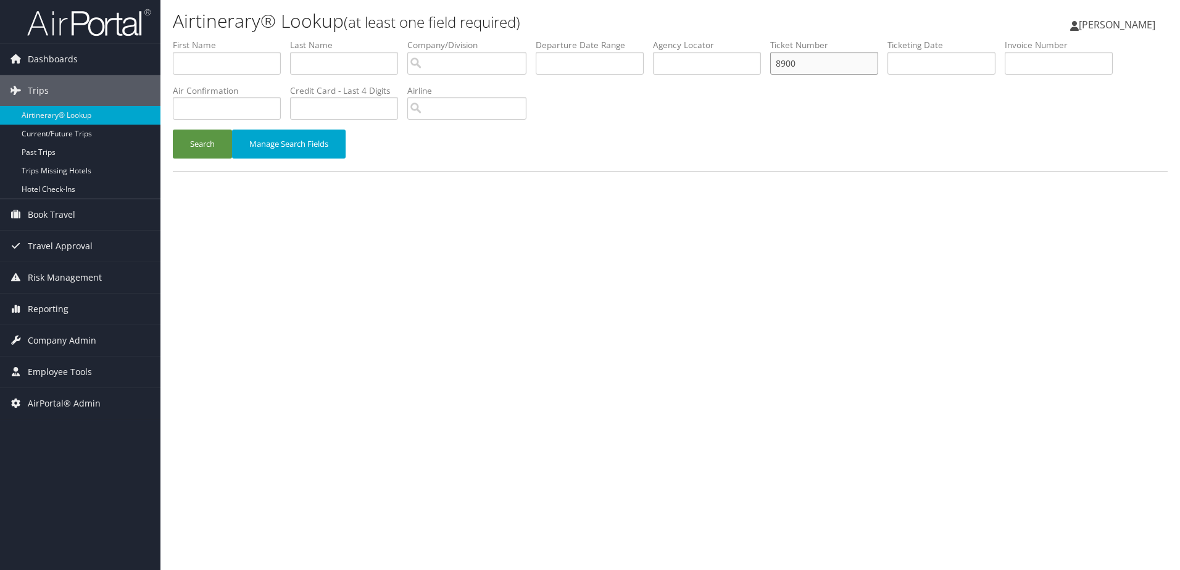
click at [813, 64] on input "8900" at bounding box center [824, 63] width 108 height 23
click at [211, 140] on button "Search" at bounding box center [202, 144] width 59 height 29
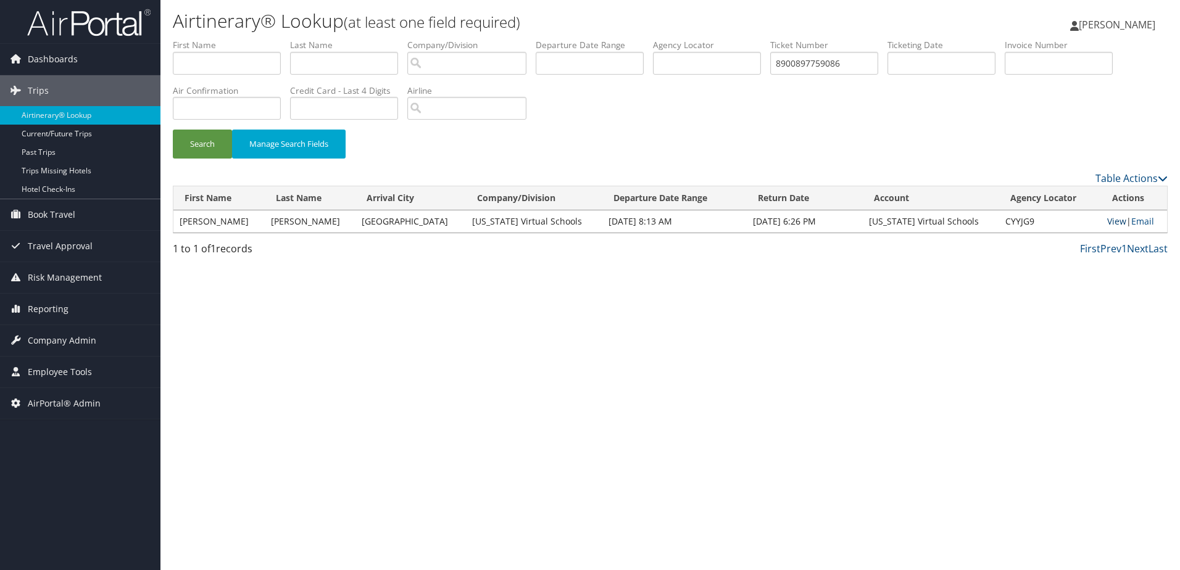
click at [1108, 226] on link "View" at bounding box center [1117, 221] width 19 height 12
click at [856, 68] on input "8900897759086" at bounding box center [824, 63] width 108 height 23
click at [178, 140] on button "Search" at bounding box center [202, 144] width 59 height 29
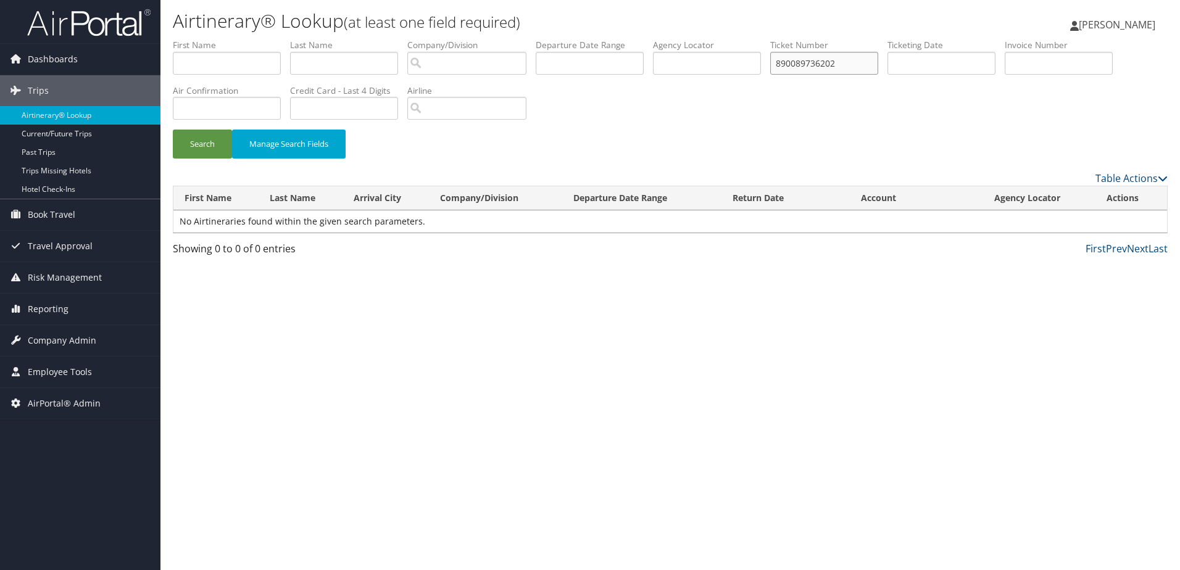
click at [869, 65] on input "890089736202" at bounding box center [824, 63] width 108 height 23
type input "890089786202"
click at [194, 146] on button "Search" at bounding box center [202, 144] width 59 height 29
drag, startPoint x: 854, startPoint y: 61, endPoint x: 763, endPoint y: 65, distance: 90.9
click at [763, 39] on ul "First Name Last Name Departure City Arrival City Company/Division Airport/City …" at bounding box center [670, 39] width 995 height 0
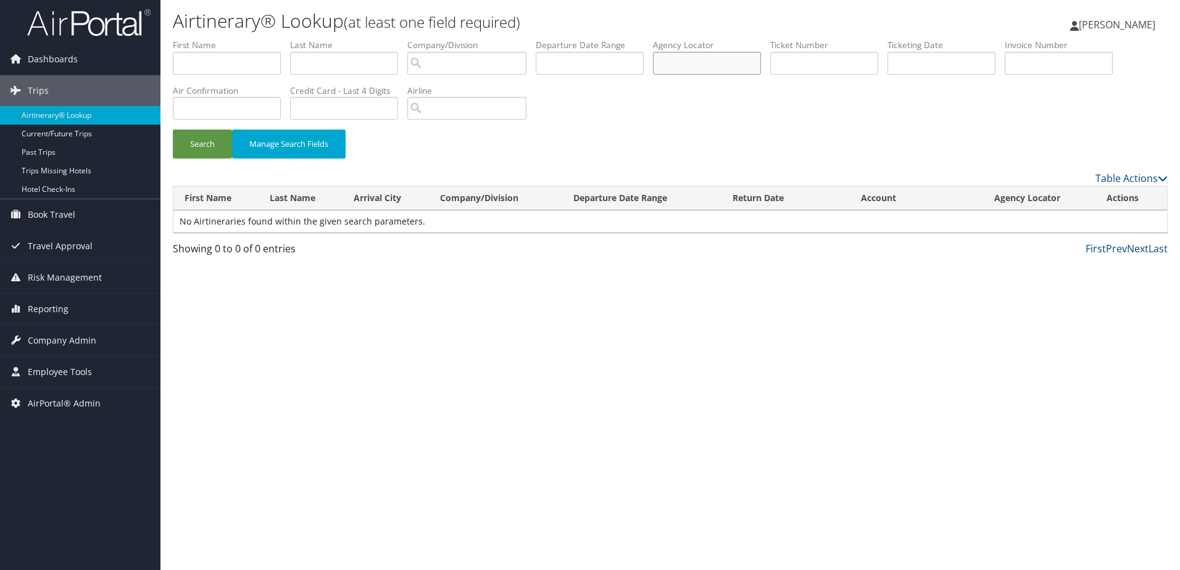
paste input "D1M4B5"
click at [680, 64] on input "D1M4B5" at bounding box center [707, 63] width 108 height 23
type input "D1M4B5"
click at [207, 145] on button "Search" at bounding box center [202, 144] width 59 height 29
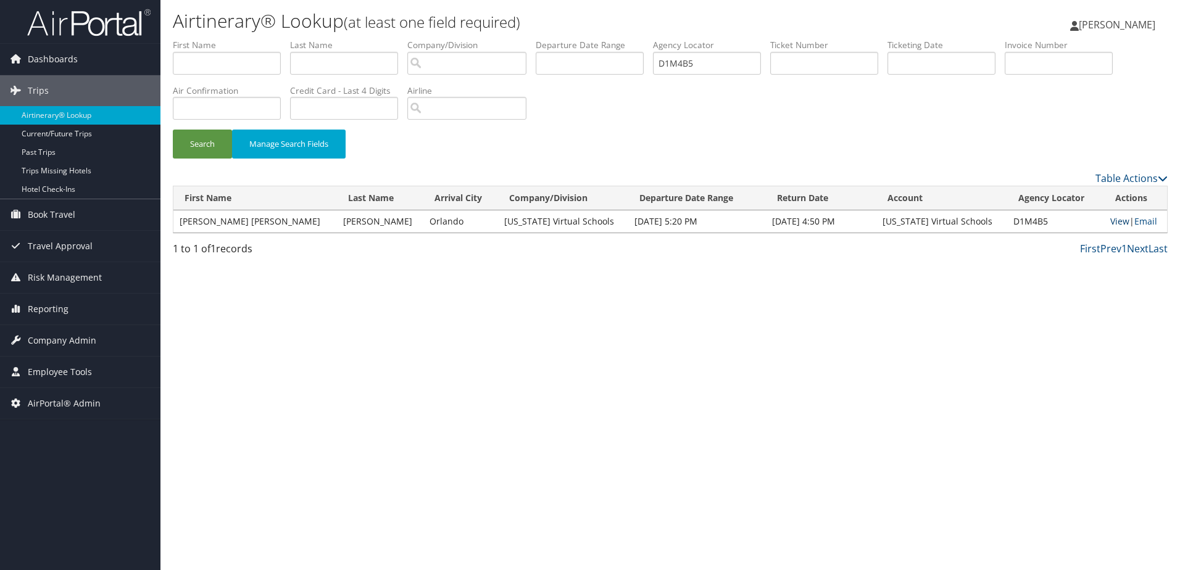
click at [1111, 218] on link "View" at bounding box center [1120, 221] width 19 height 12
click at [60, 338] on span "Company Admin" at bounding box center [62, 340] width 69 height 31
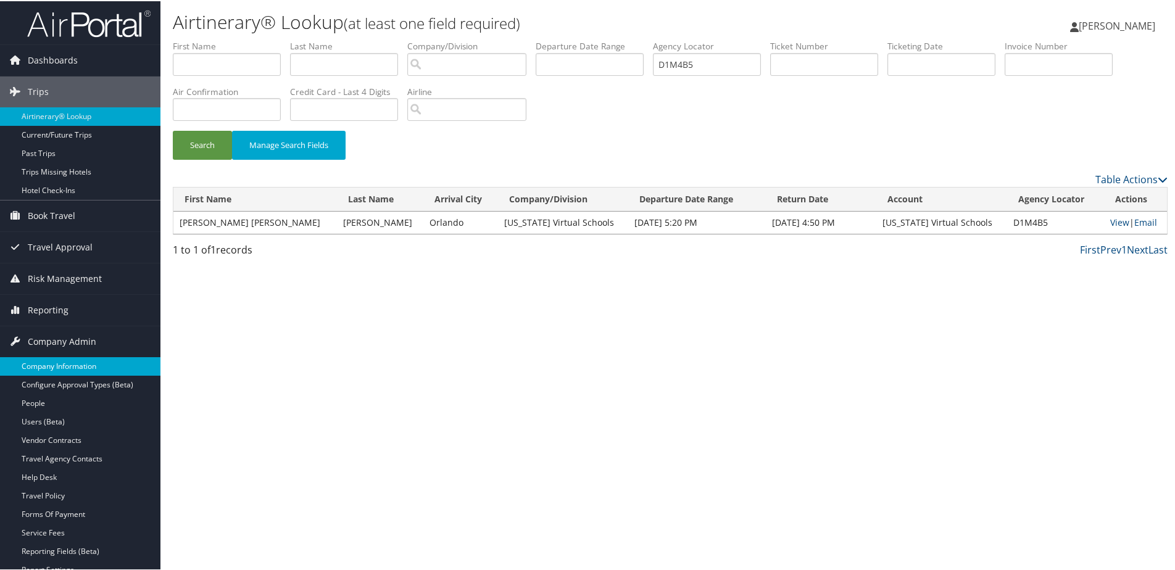
click at [47, 362] on link "Company Information" at bounding box center [80, 365] width 161 height 19
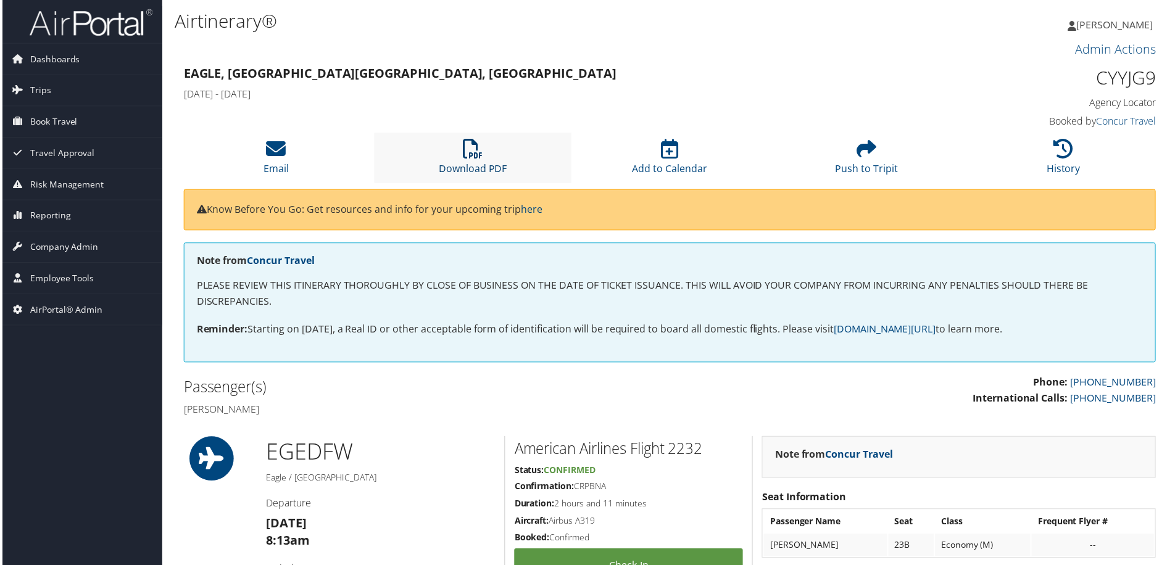
click at [479, 156] on icon at bounding box center [473, 150] width 20 height 20
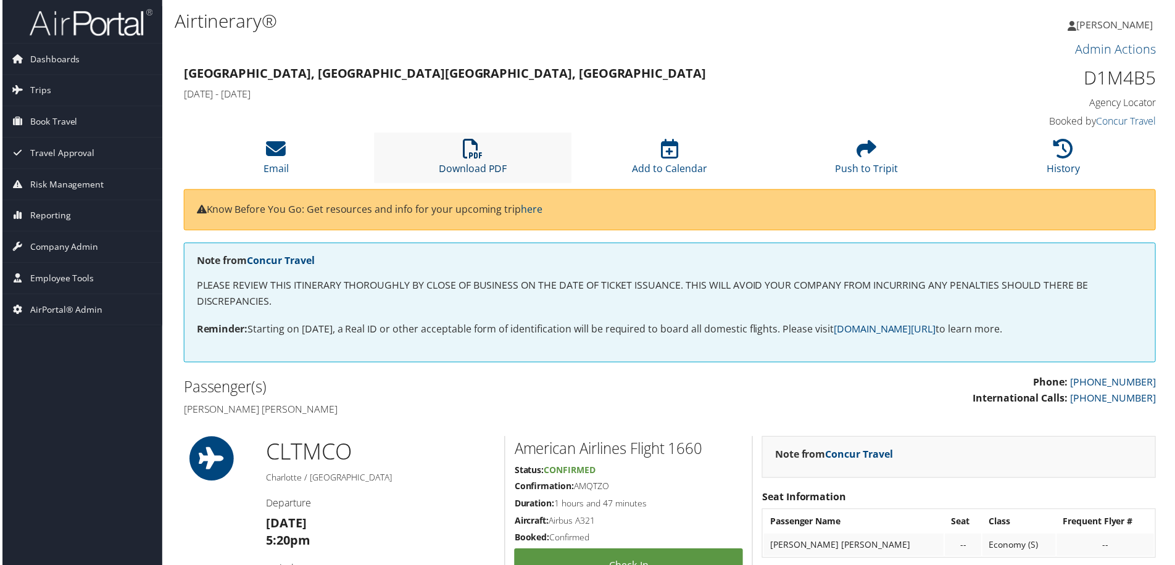
click at [465, 167] on link "Download PDF" at bounding box center [472, 161] width 69 height 30
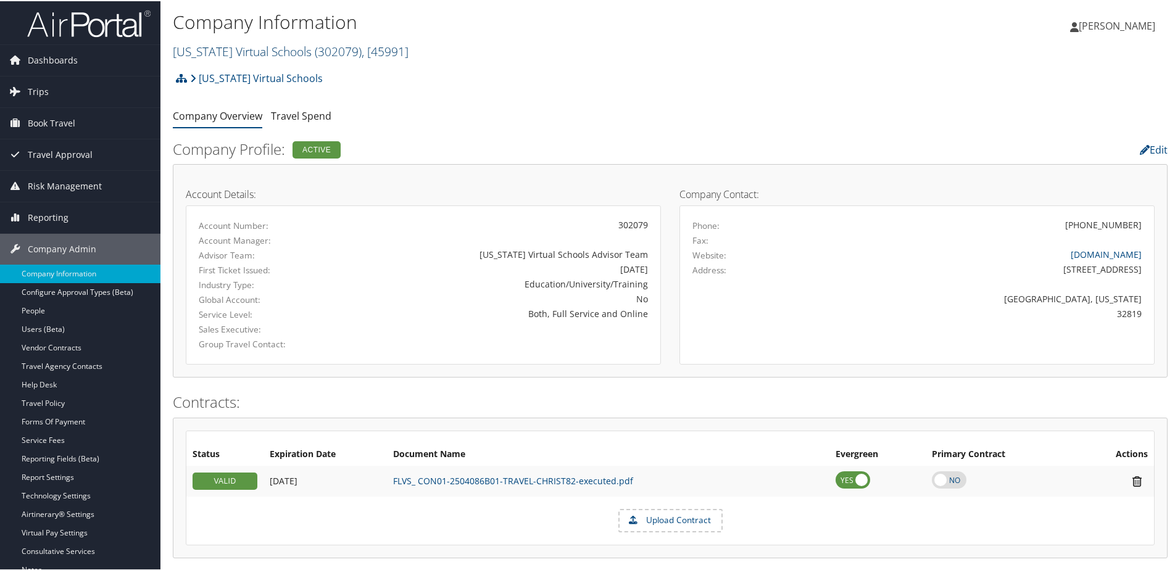
click at [252, 53] on link "[US_STATE] Virtual Schools ( 302079 ) , [ 45991 ]" at bounding box center [291, 50] width 236 height 17
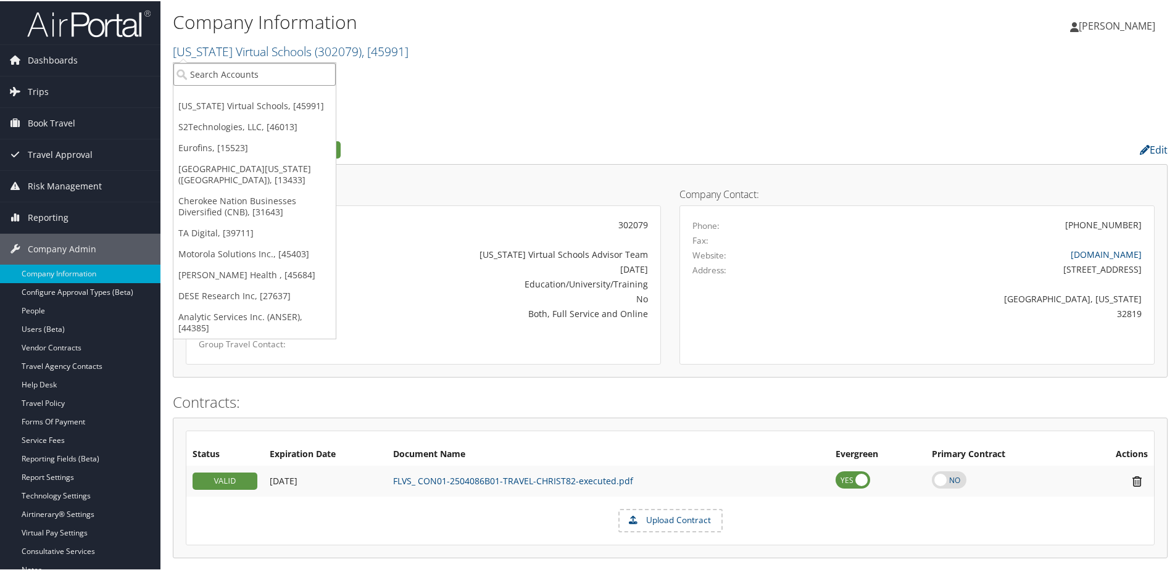
click at [250, 76] on input "search" at bounding box center [254, 73] width 162 height 23
type input "L"
type input "[PERSON_NAME]"
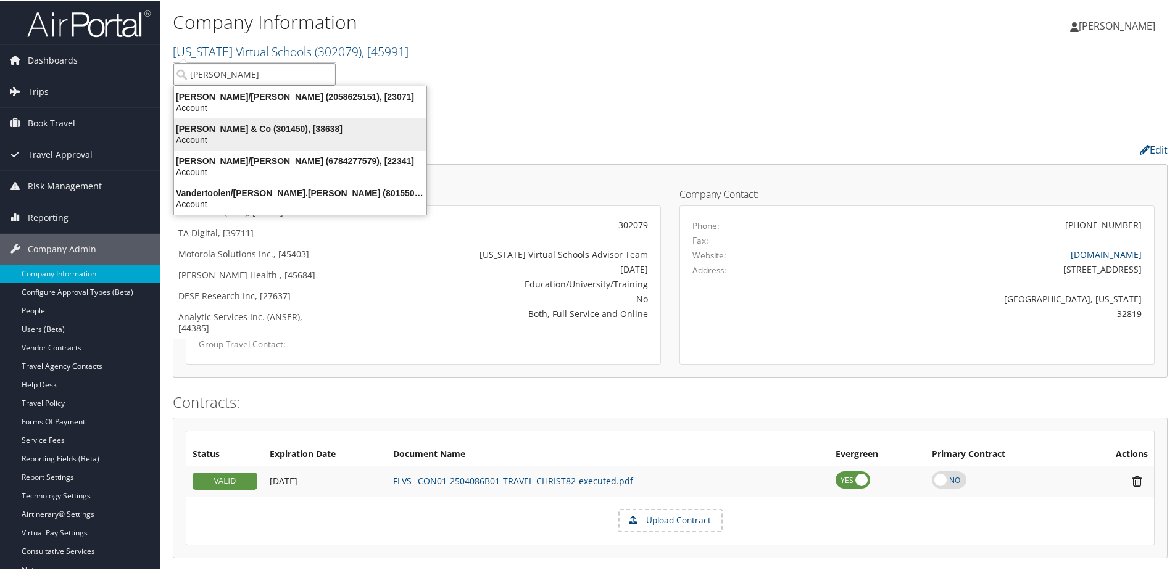
click at [250, 132] on div "[PERSON_NAME] & Co (301450), [38638]" at bounding box center [300, 127] width 267 height 11
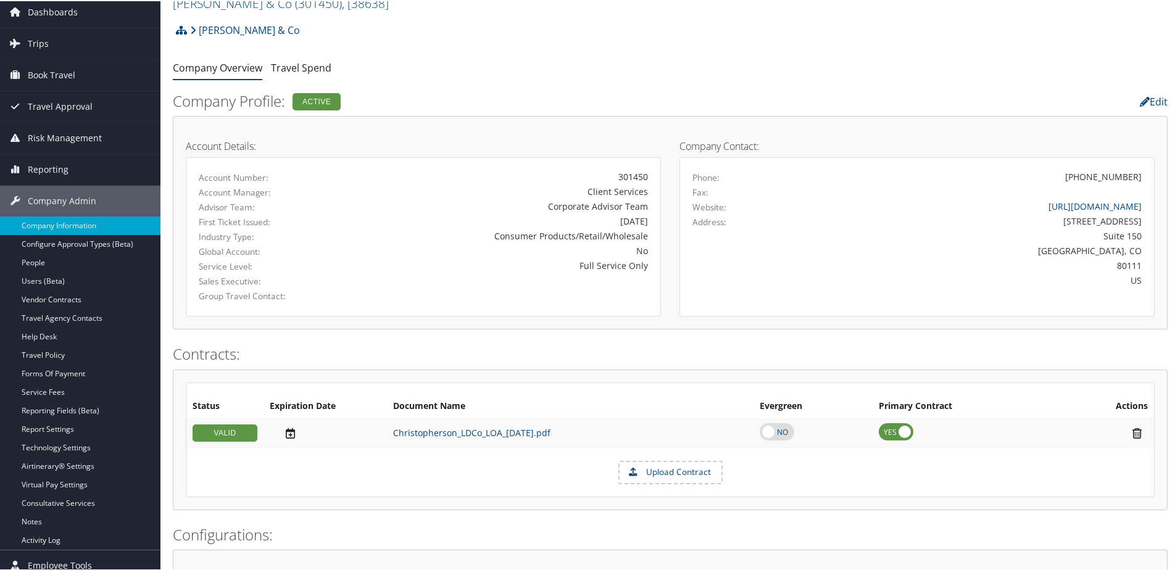
scroll to position [62, 0]
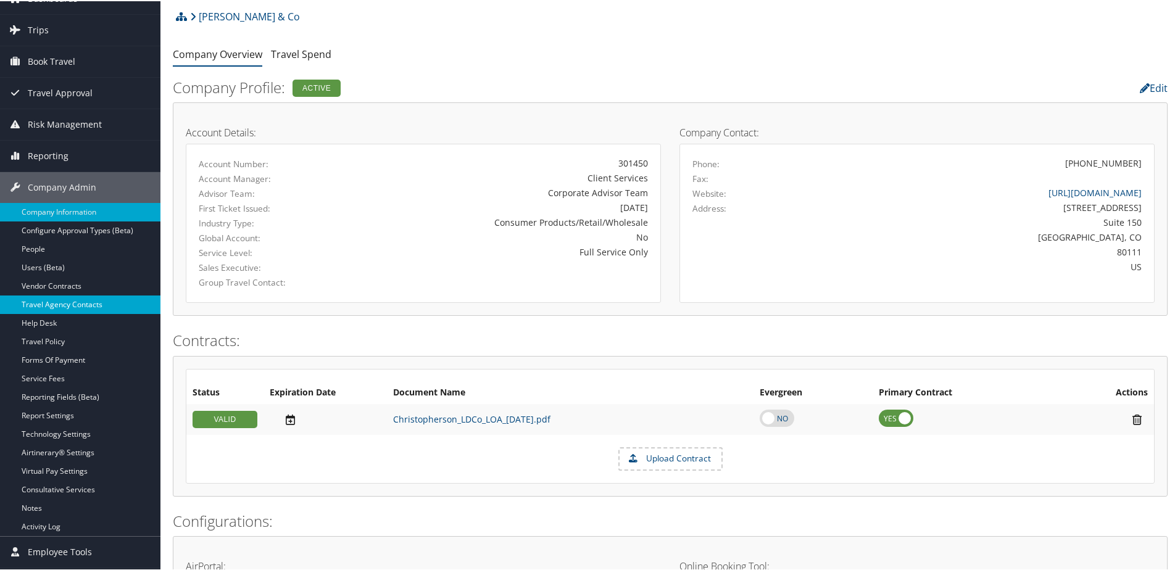
click at [76, 300] on link "Travel Agency Contacts" at bounding box center [80, 303] width 161 height 19
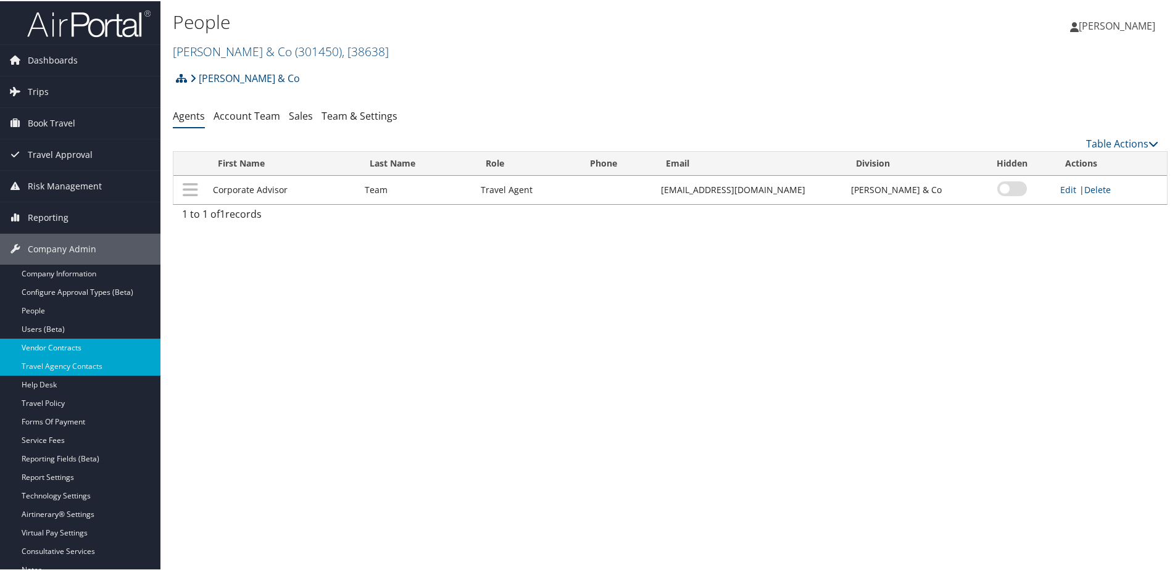
click at [52, 341] on link "Vendor Contracts" at bounding box center [80, 347] width 161 height 19
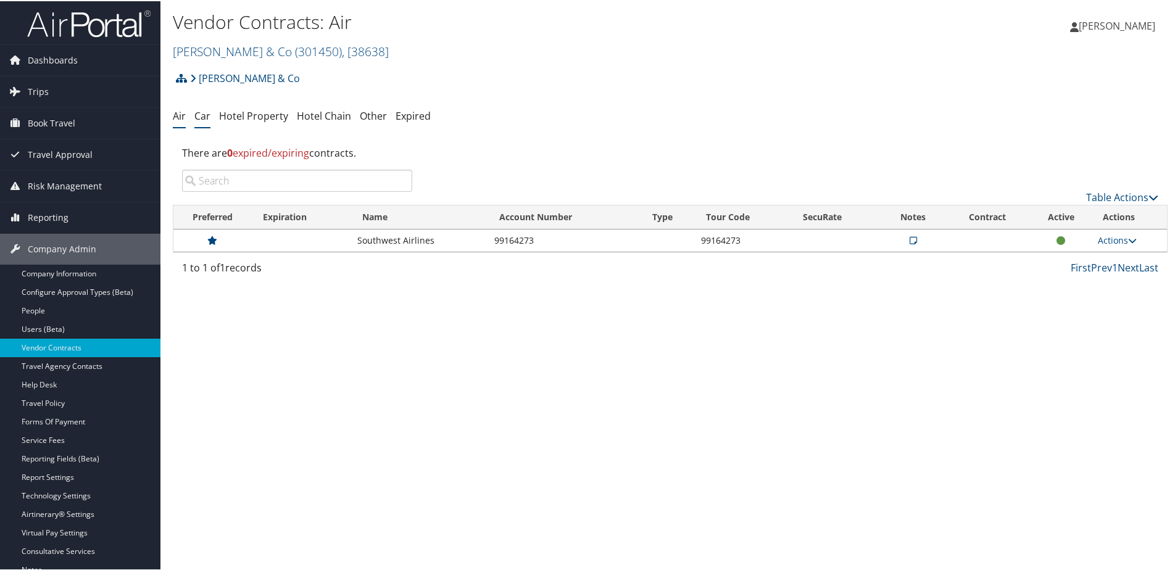
click at [207, 114] on link "Car" at bounding box center [202, 115] width 16 height 14
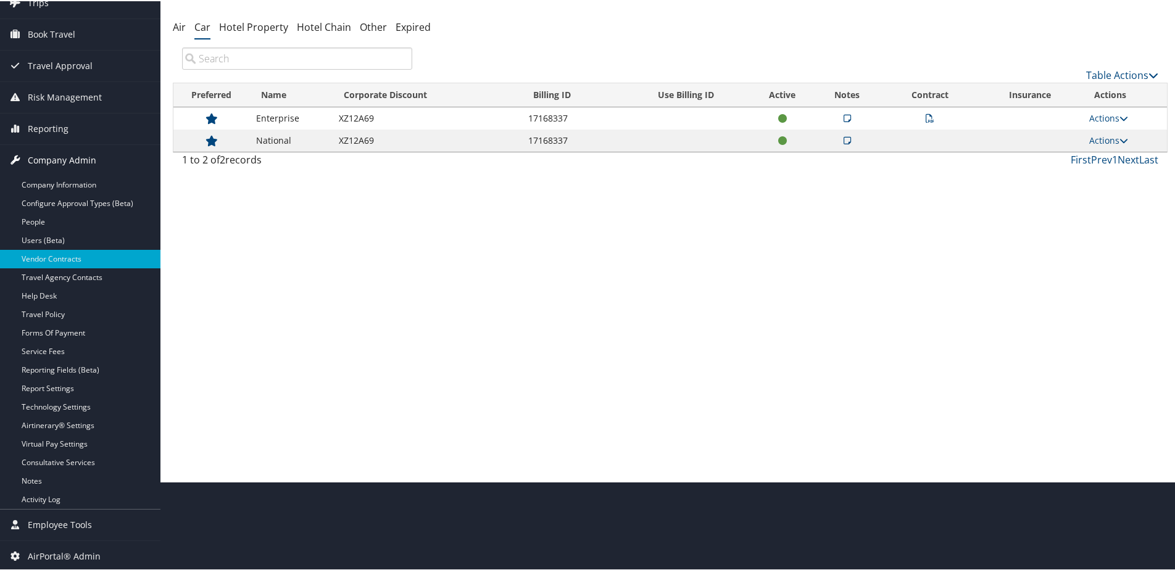
scroll to position [90, 0]
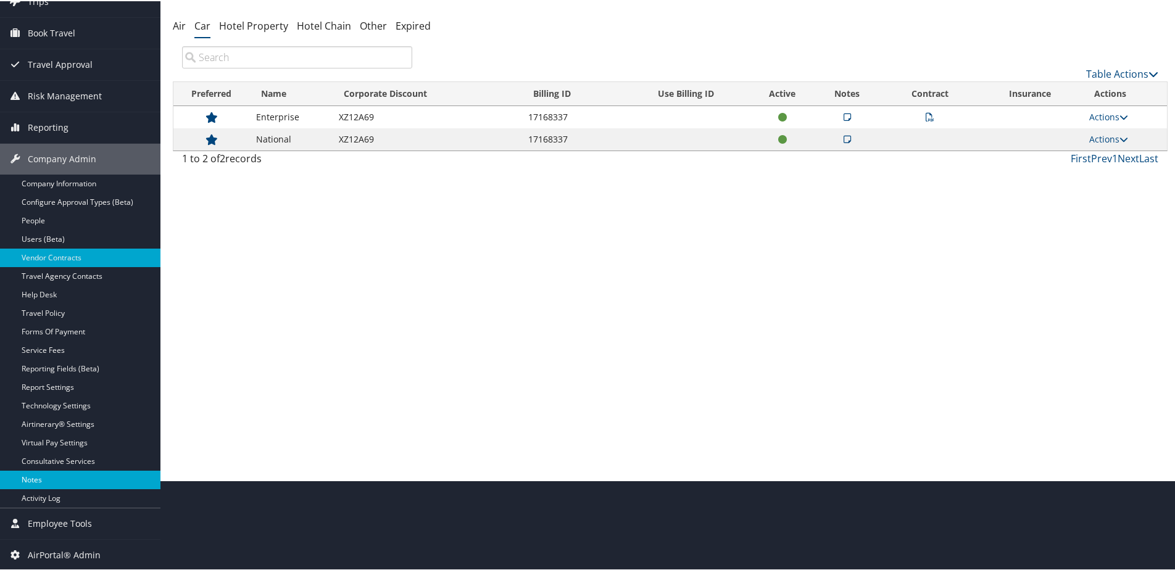
click at [41, 472] on link "Notes" at bounding box center [80, 479] width 161 height 19
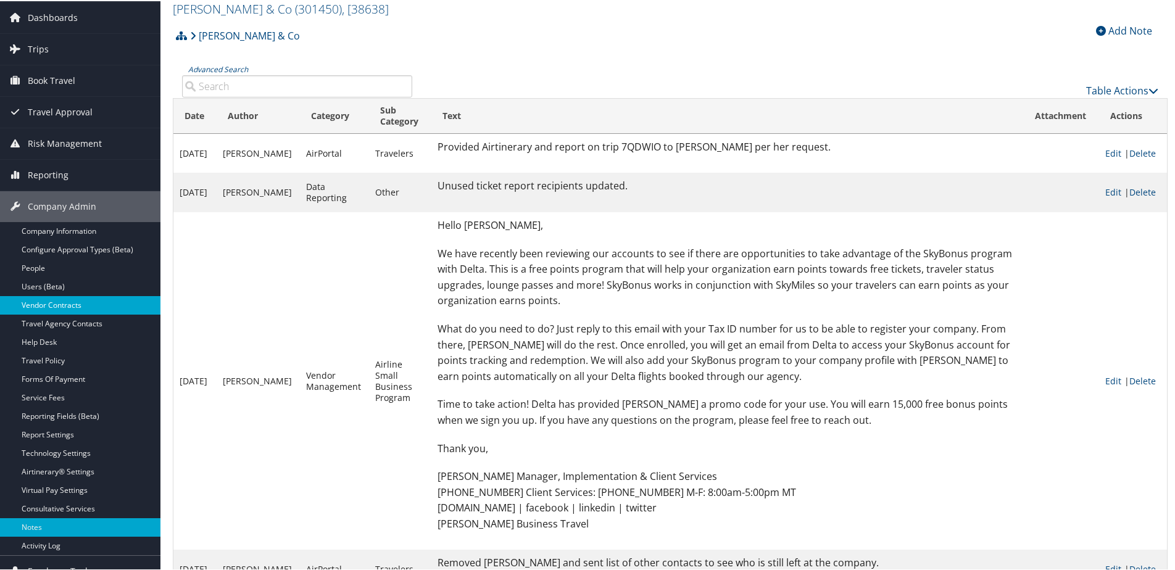
scroll to position [185, 0]
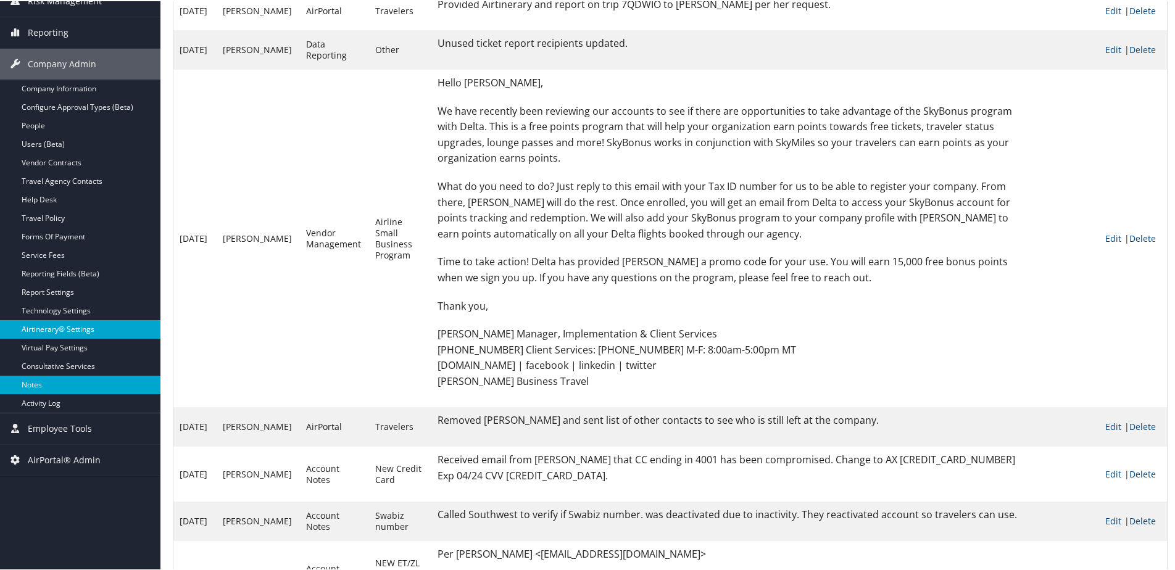
click at [63, 327] on link "Airtinerary® Settings" at bounding box center [80, 328] width 161 height 19
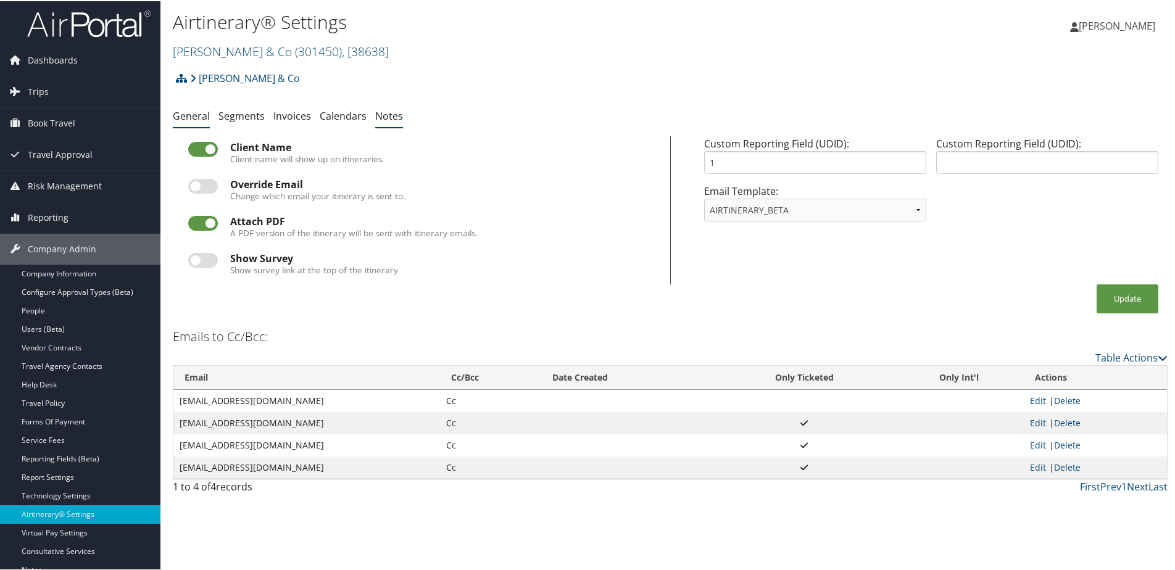
click at [394, 114] on link "Notes" at bounding box center [389, 115] width 28 height 14
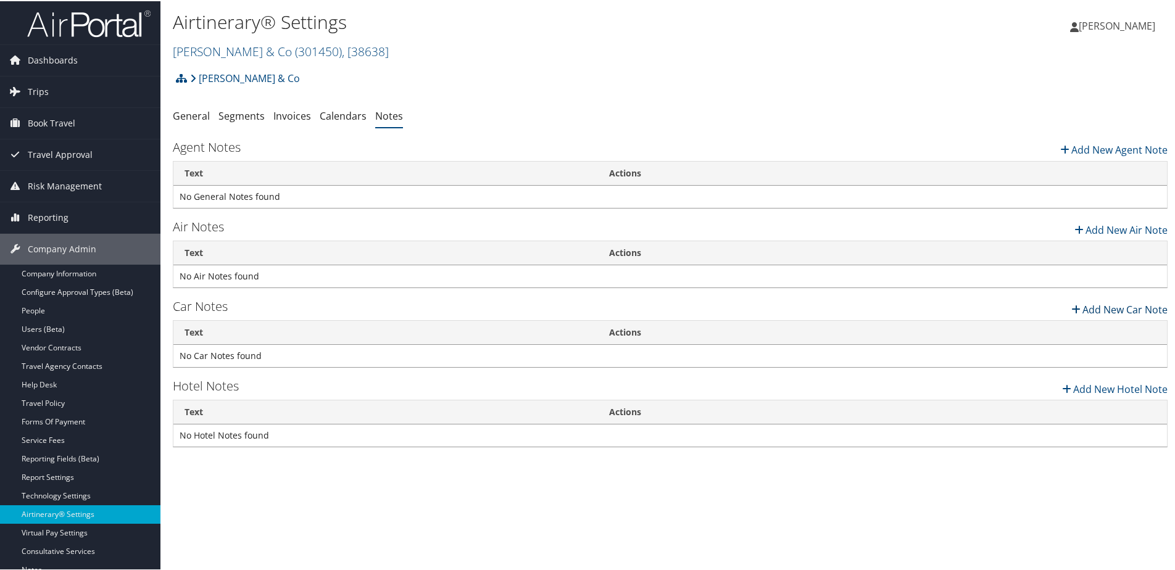
click at [1095, 305] on link "Add New Car Note" at bounding box center [1119, 305] width 98 height 21
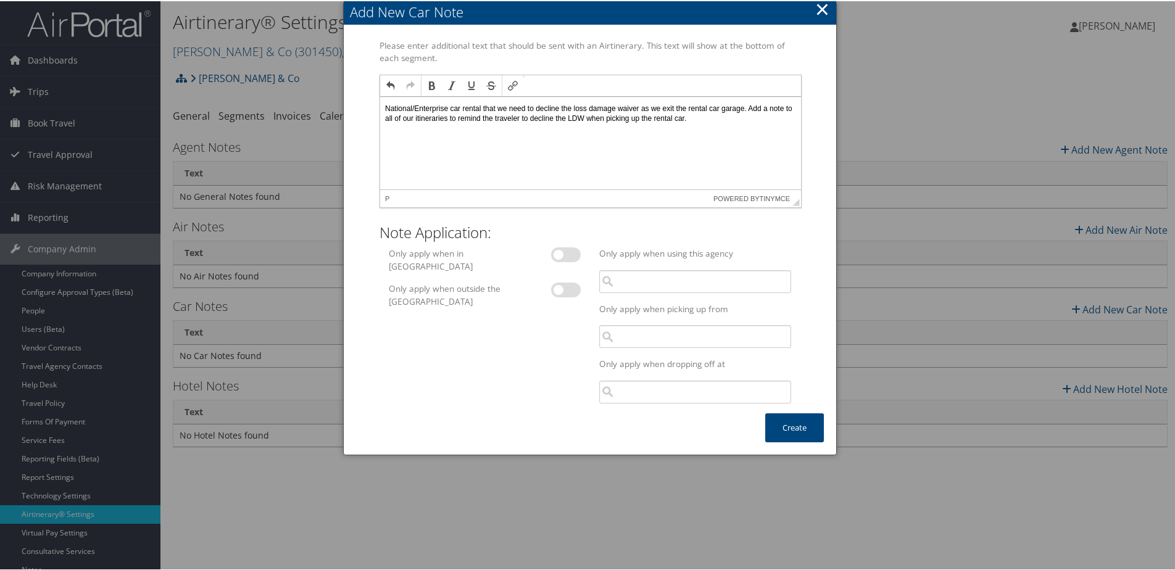
click at [575, 252] on label at bounding box center [566, 253] width 30 height 15
click at [538, 252] on input "checkbox" at bounding box center [534, 256] width 8 height 8
checkbox input "true"
click at [561, 284] on label at bounding box center [566, 289] width 30 height 15
click at [538, 287] on input "checkbox" at bounding box center [534, 291] width 8 height 8
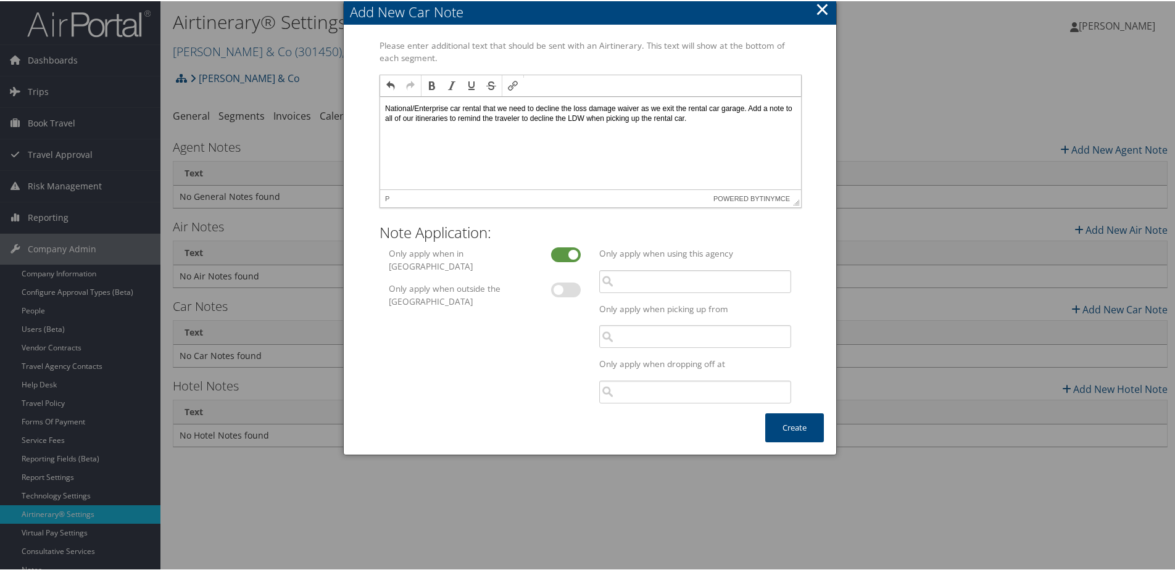
checkbox input "true"
click at [641, 340] on input "search" at bounding box center [695, 335] width 192 height 23
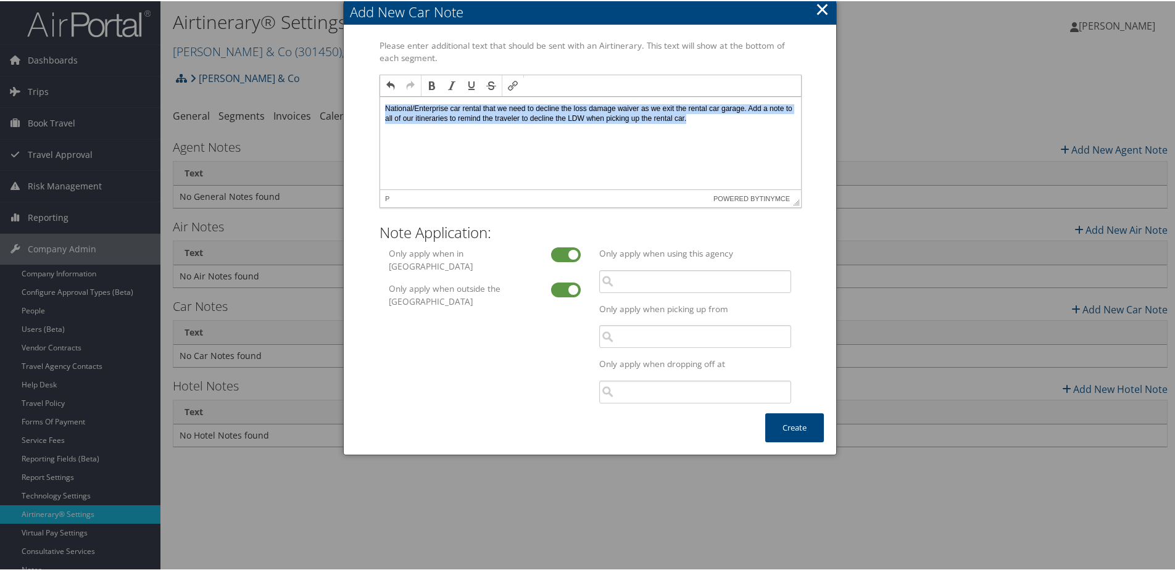
drag, startPoint x: 383, startPoint y: 108, endPoint x: 455, endPoint y: 126, distance: 73.8
click at [455, 126] on html "National/Enterprise car rental that we need to decline the loss damage waiver a…" at bounding box center [590, 113] width 421 height 34
copy p "National/Enterprise car rental that we need to decline the loss damage waiver a…"
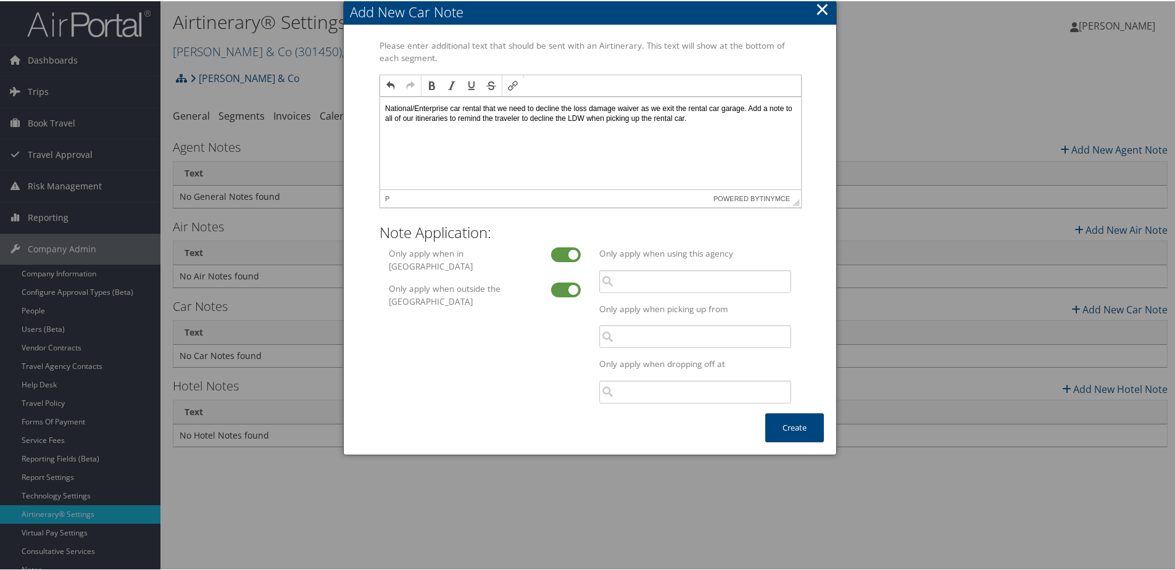
click at [444, 130] on html "National/Enterprise car rental that we need to decline the loss damage waiver a…" at bounding box center [590, 113] width 421 height 34
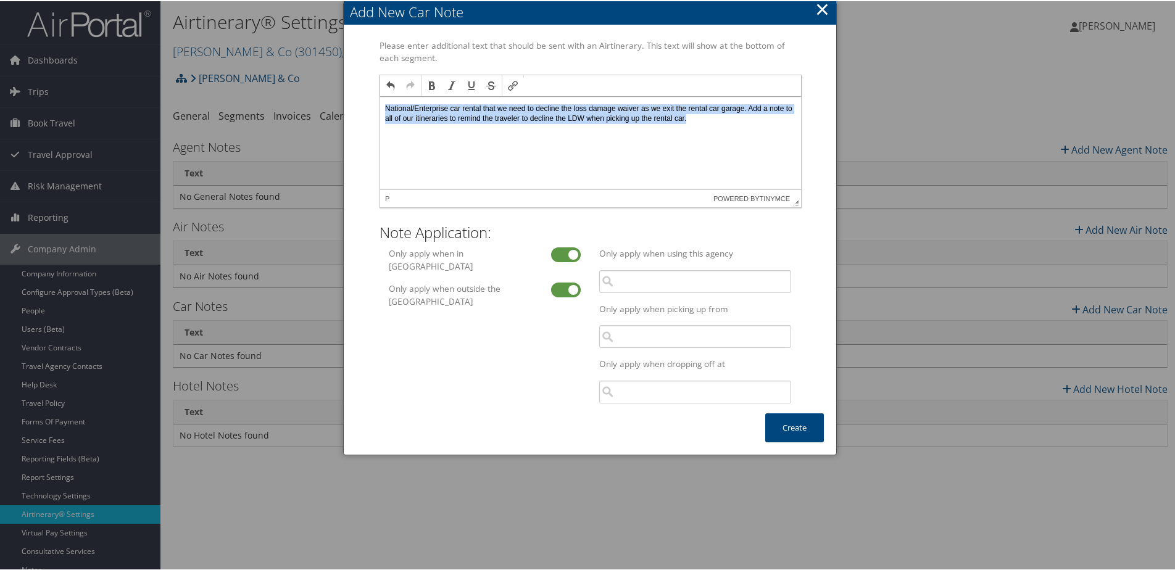
drag, startPoint x: 436, startPoint y: 132, endPoint x: 380, endPoint y: 102, distance: 64.4
click at [380, 102] on html "National/Enterprise car rental that we need to decline the loss damage waiver a…" at bounding box center [590, 113] width 421 height 34
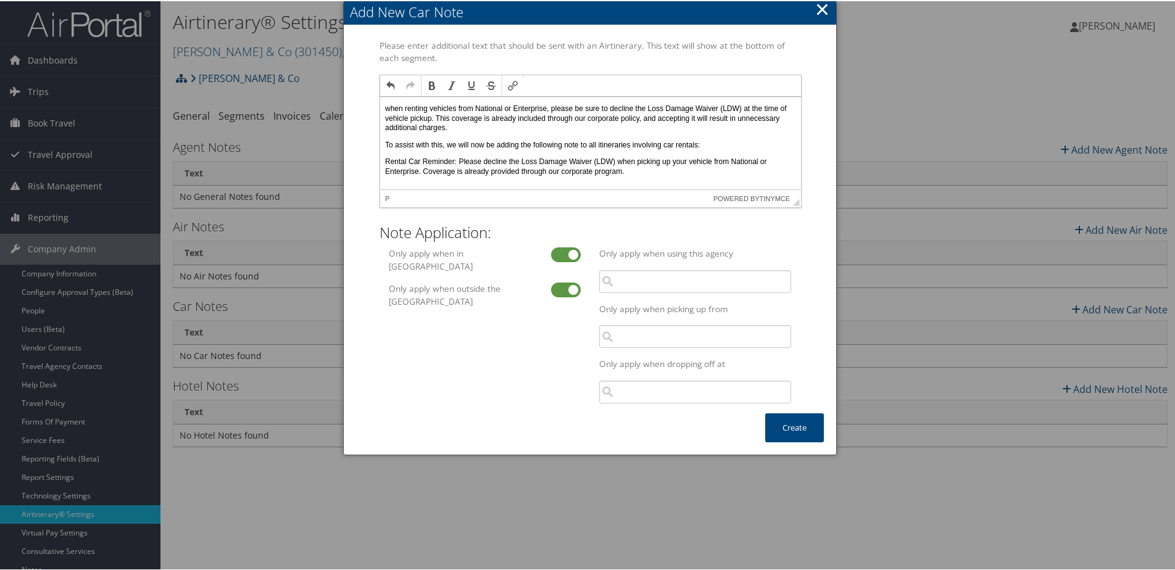
click at [382, 105] on html "when renting vehicles from National or Enterprise, please be sure to decline th…" at bounding box center [590, 140] width 421 height 88
drag, startPoint x: 757, startPoint y: 146, endPoint x: 380, endPoint y: 143, distance: 377.2
click at [380, 143] on html "Please note: When renting vehicles from National or Enterprise, please be sure …" at bounding box center [590, 140] width 421 height 88
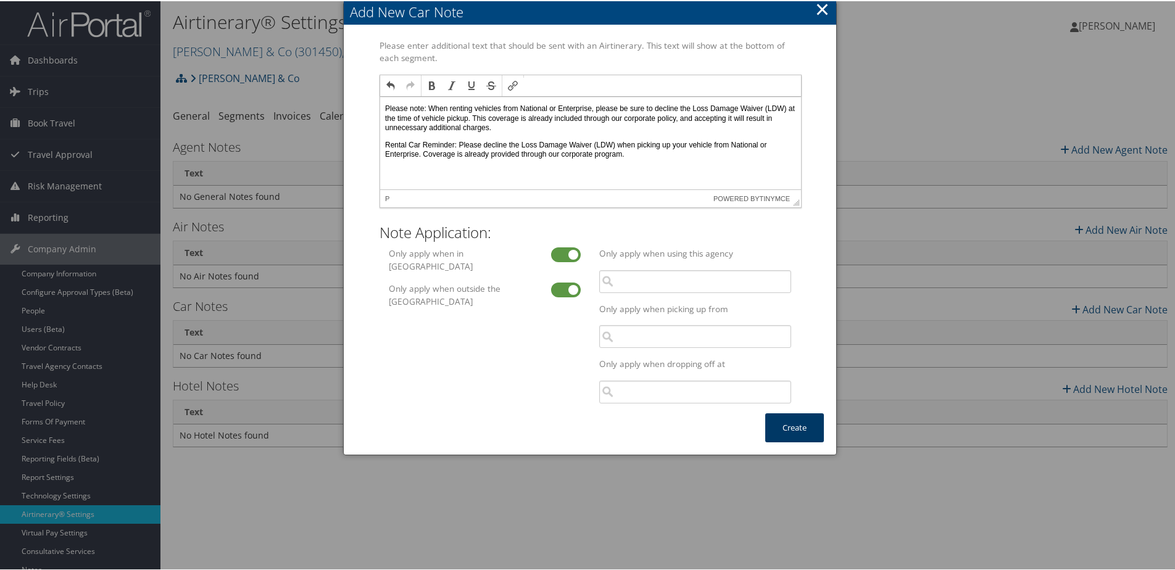
click at [783, 424] on button "Create" at bounding box center [795, 426] width 59 height 29
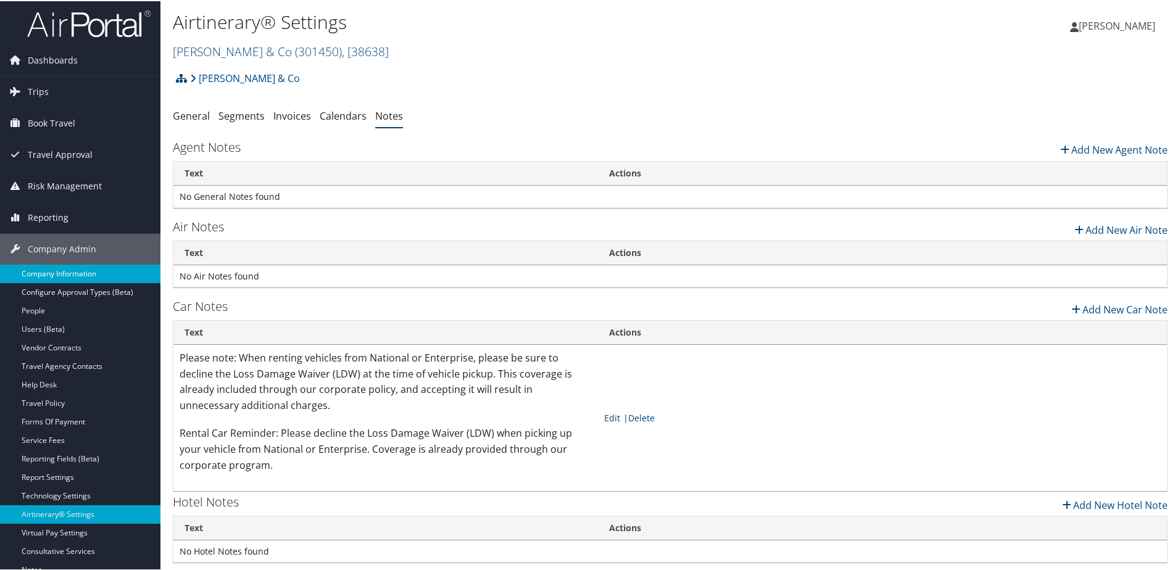
click at [78, 277] on link "Company Information" at bounding box center [80, 273] width 161 height 19
